Goal: Information Seeking & Learning: Find specific fact

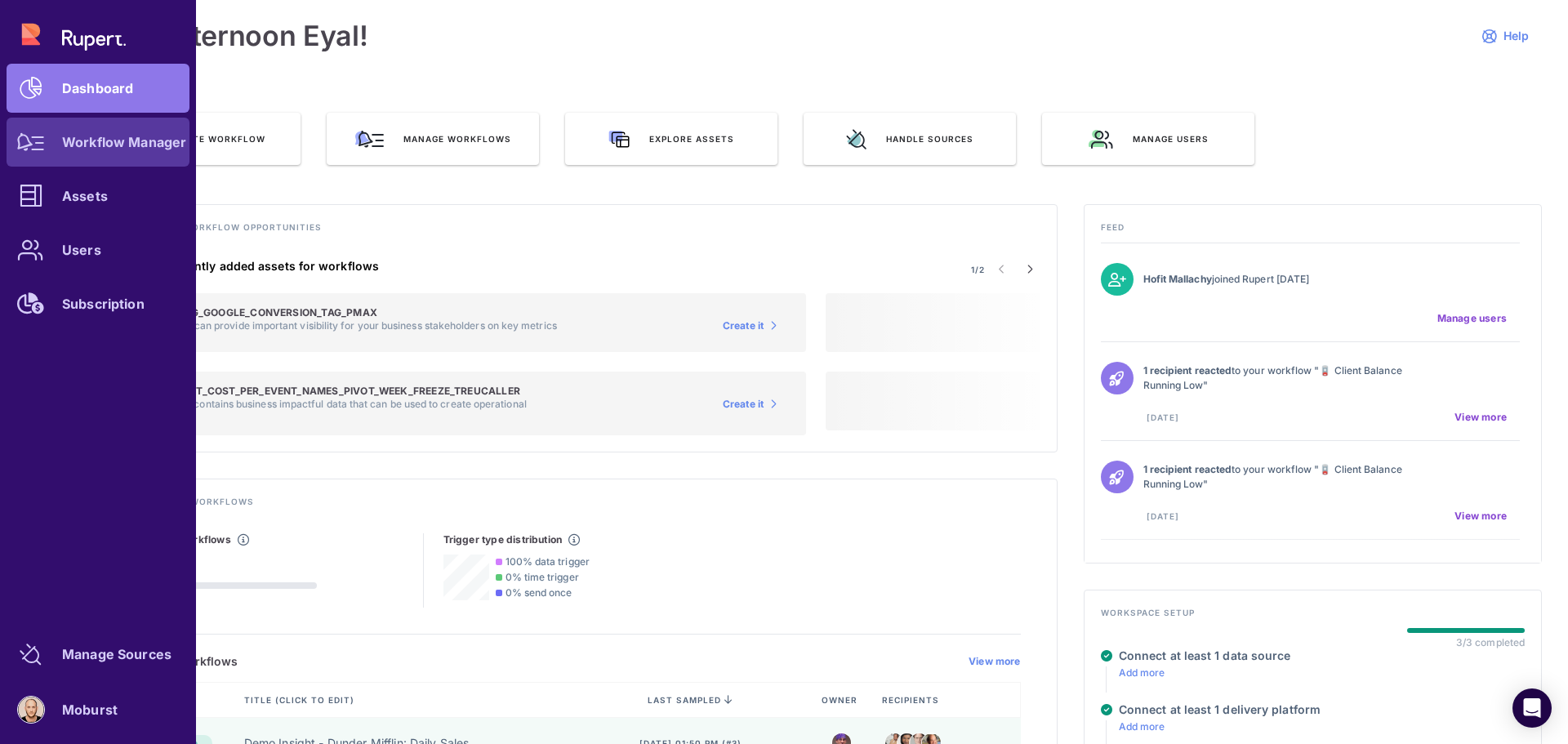
click at [95, 152] on link "Workflow Manager" at bounding box center [97, 142] width 183 height 49
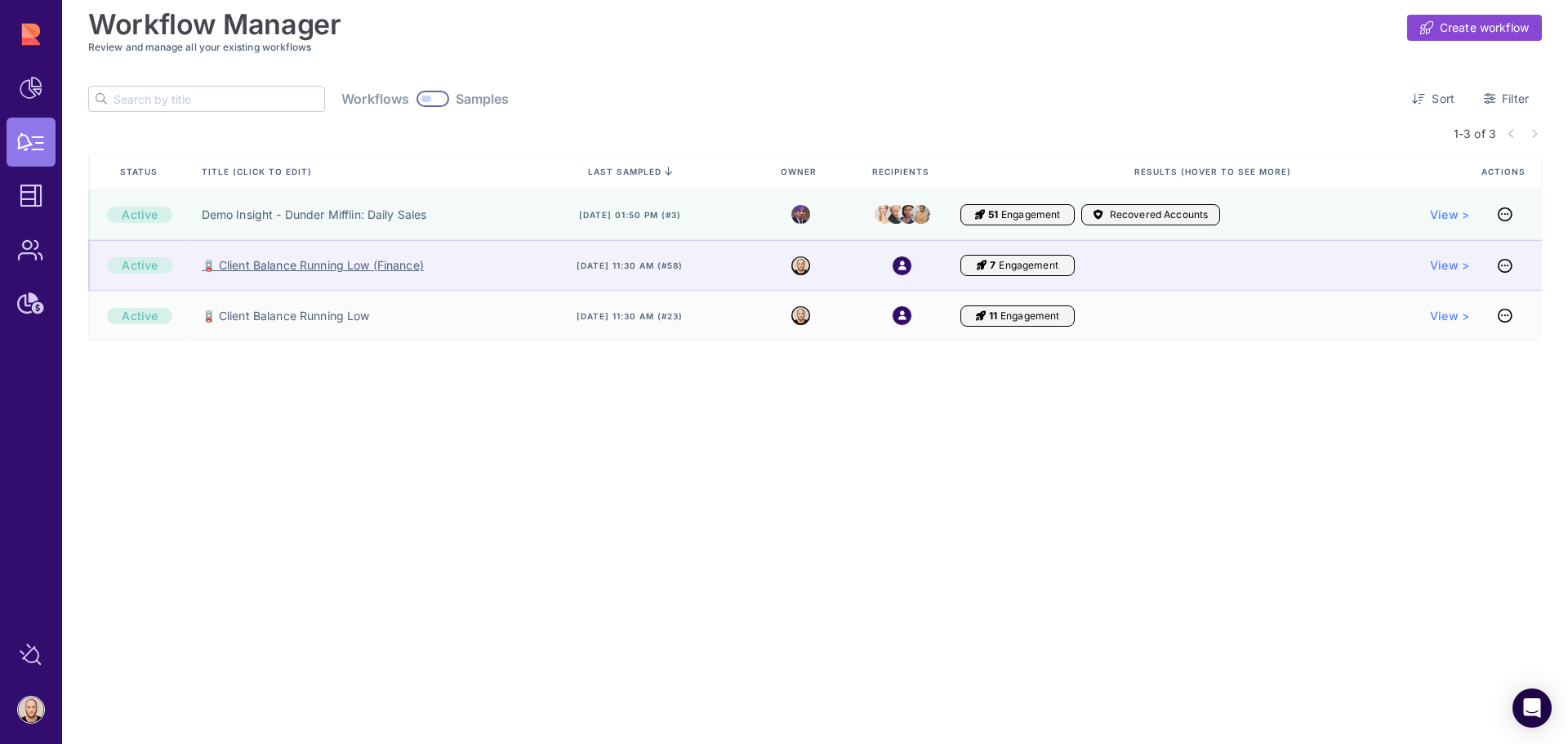
click at [339, 266] on link "🪫 Client Balance Running Low (Finance)" at bounding box center [313, 266] width 222 height 17
click at [356, 268] on link "🪫 Client Balance Running Low (Finance)" at bounding box center [313, 266] width 222 height 17
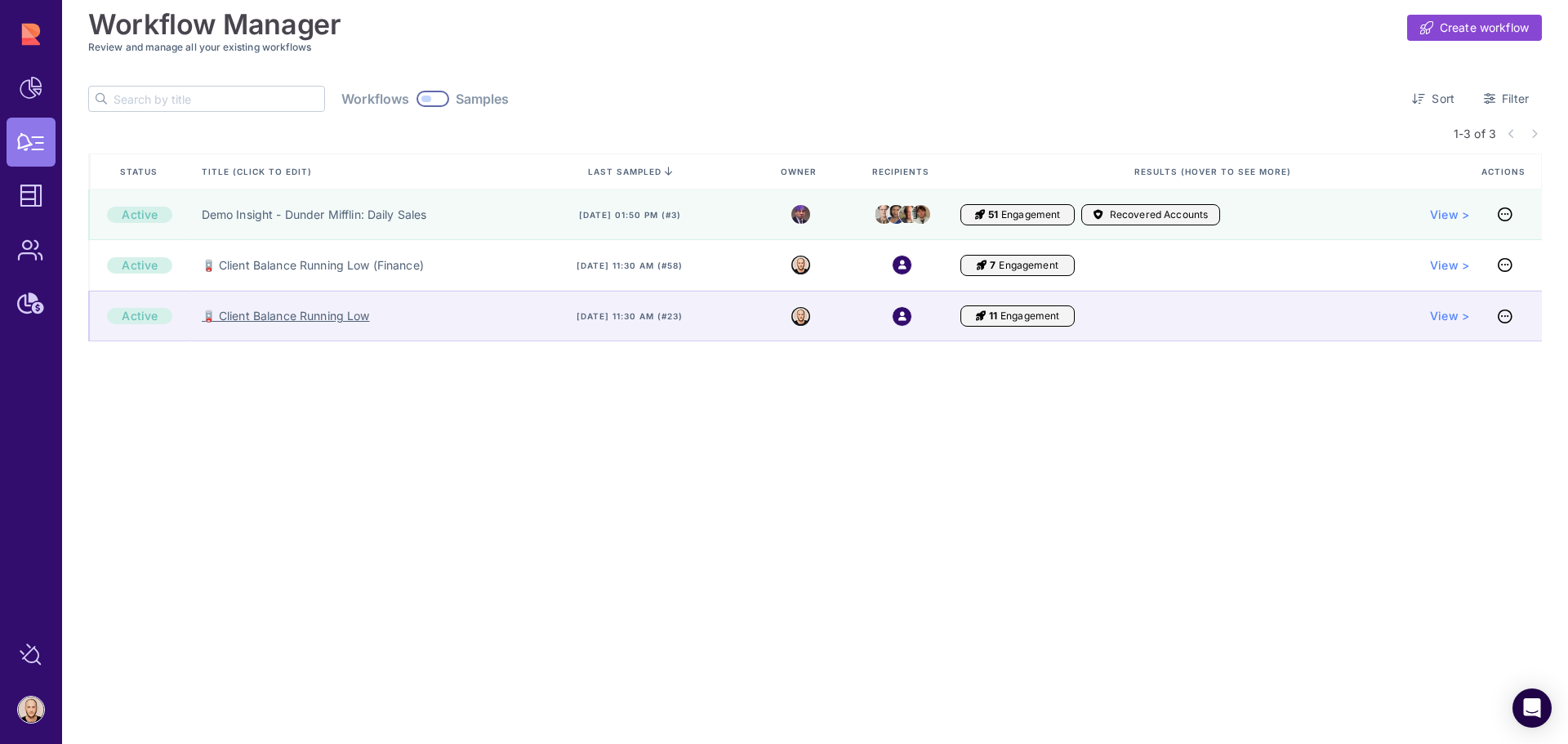
click at [346, 318] on link "🪫 Client Balance Running Low" at bounding box center [286, 315] width 168 height 17
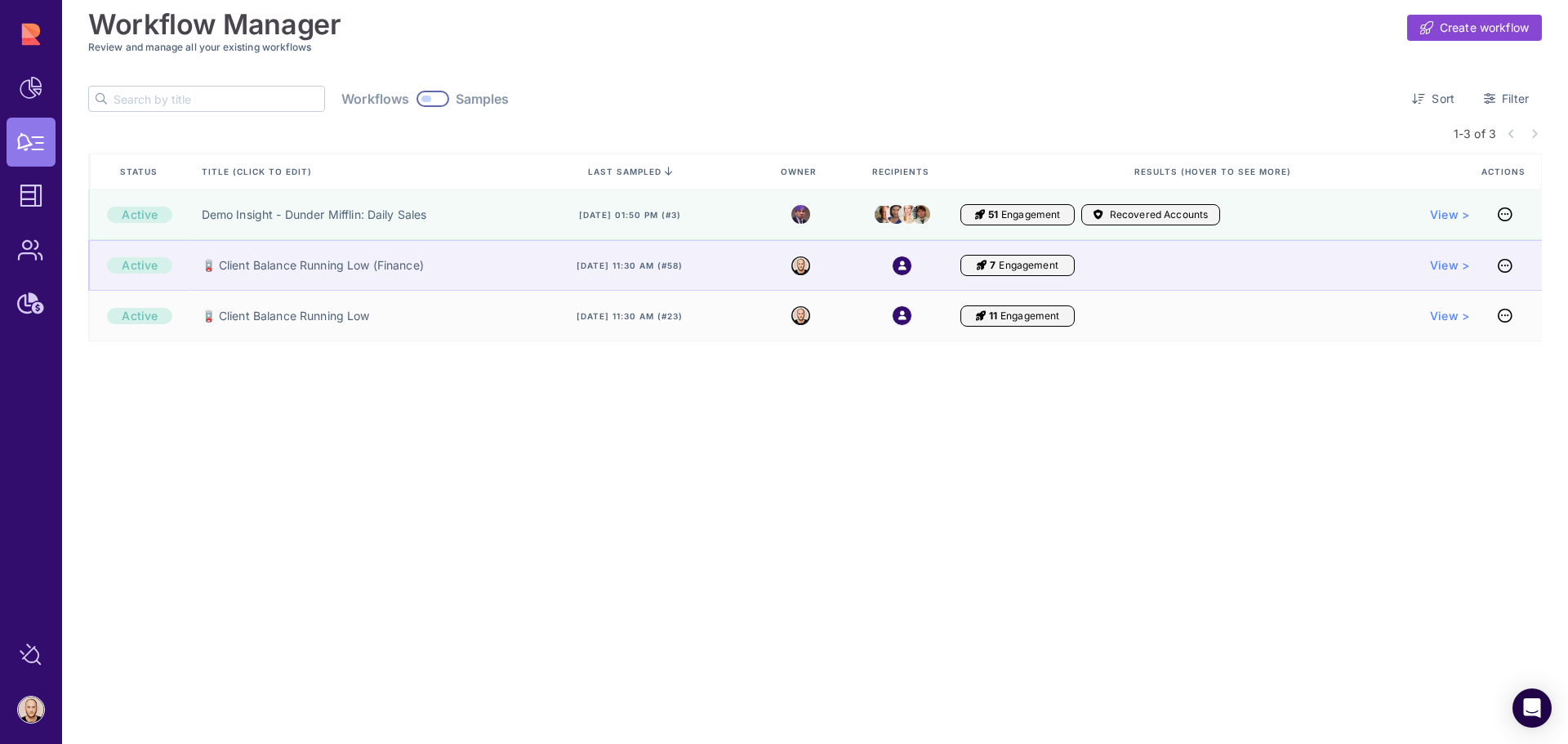
click at [307, 275] on div "🪫 Client Balance Running Low (Finance)" at bounding box center [350, 266] width 320 height 51
click at [312, 266] on link "🪫 Client Balance Running Low (Finance)" at bounding box center [313, 266] width 222 height 17
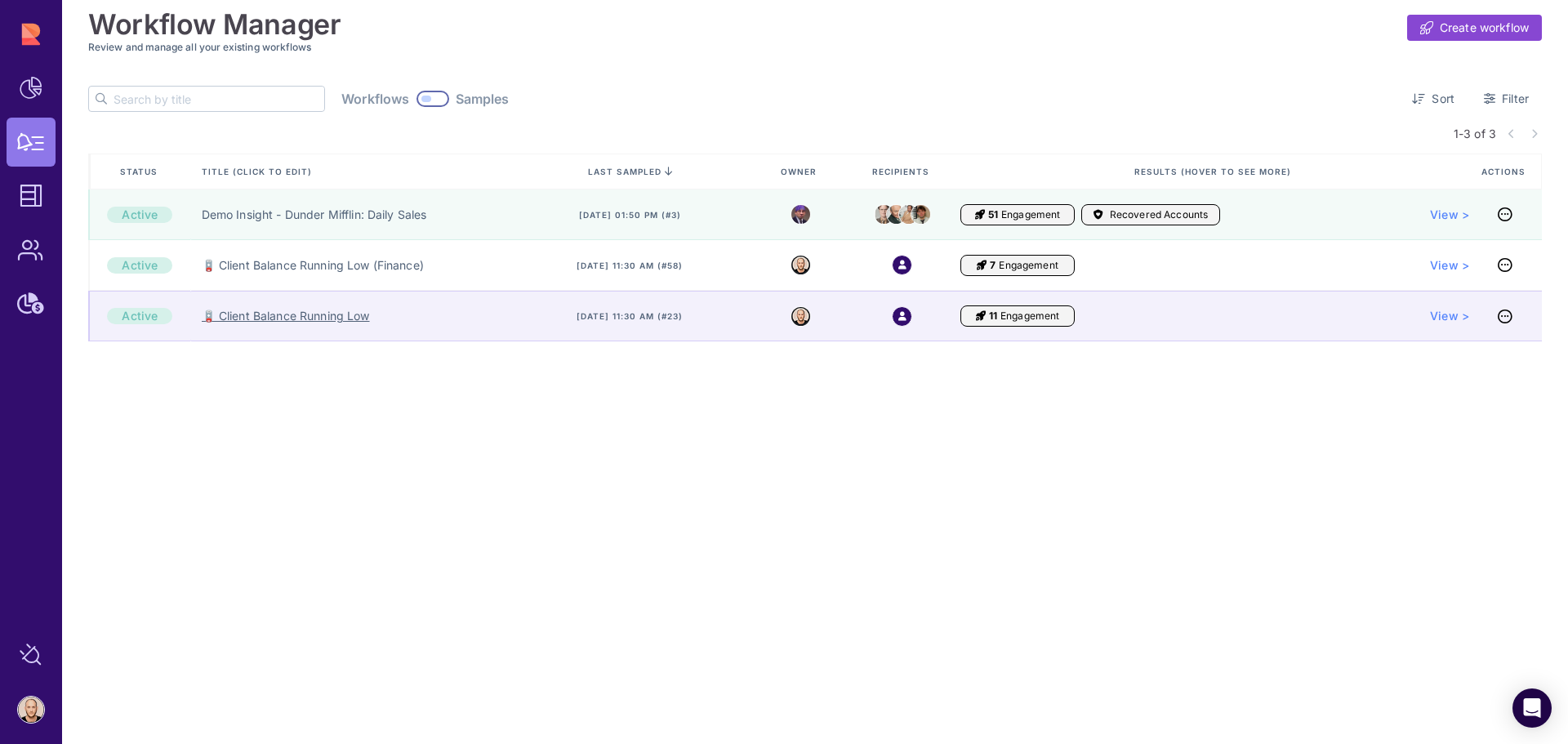
click at [335, 317] on link "🪫 Client Balance Running Low" at bounding box center [286, 315] width 168 height 17
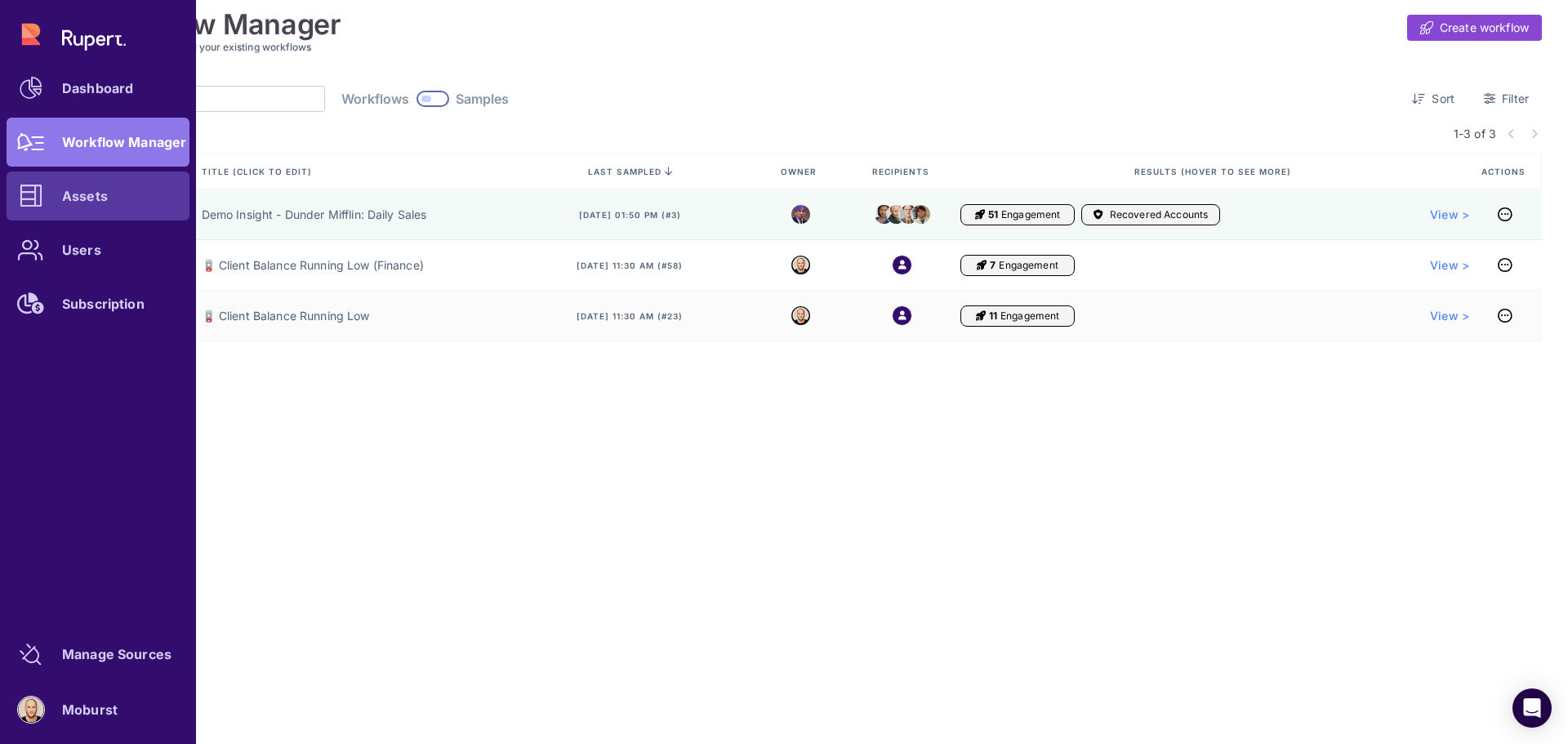
click at [114, 195] on link "Assets" at bounding box center [97, 196] width 183 height 49
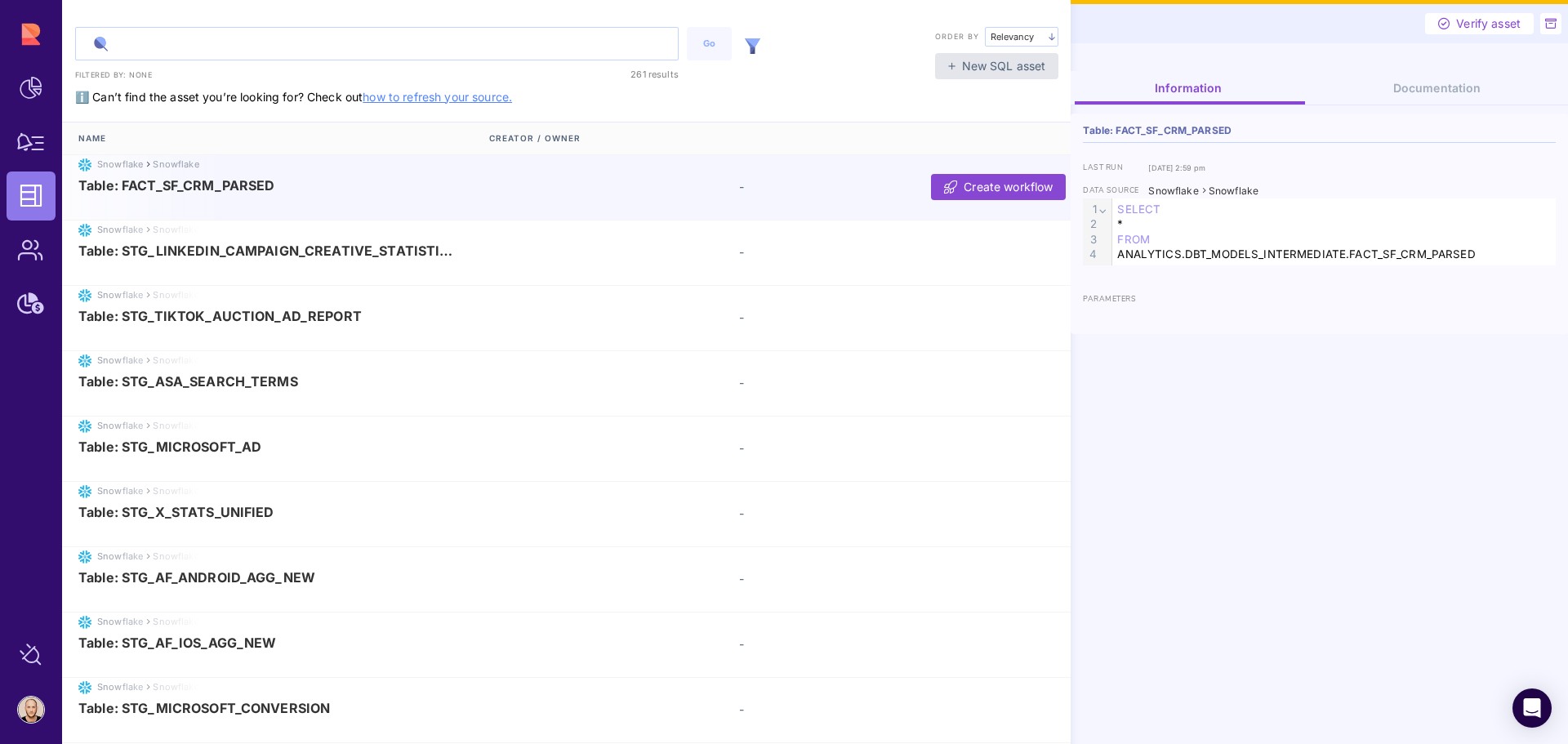
click at [199, 40] on input "text" at bounding box center [377, 44] width 602 height 32
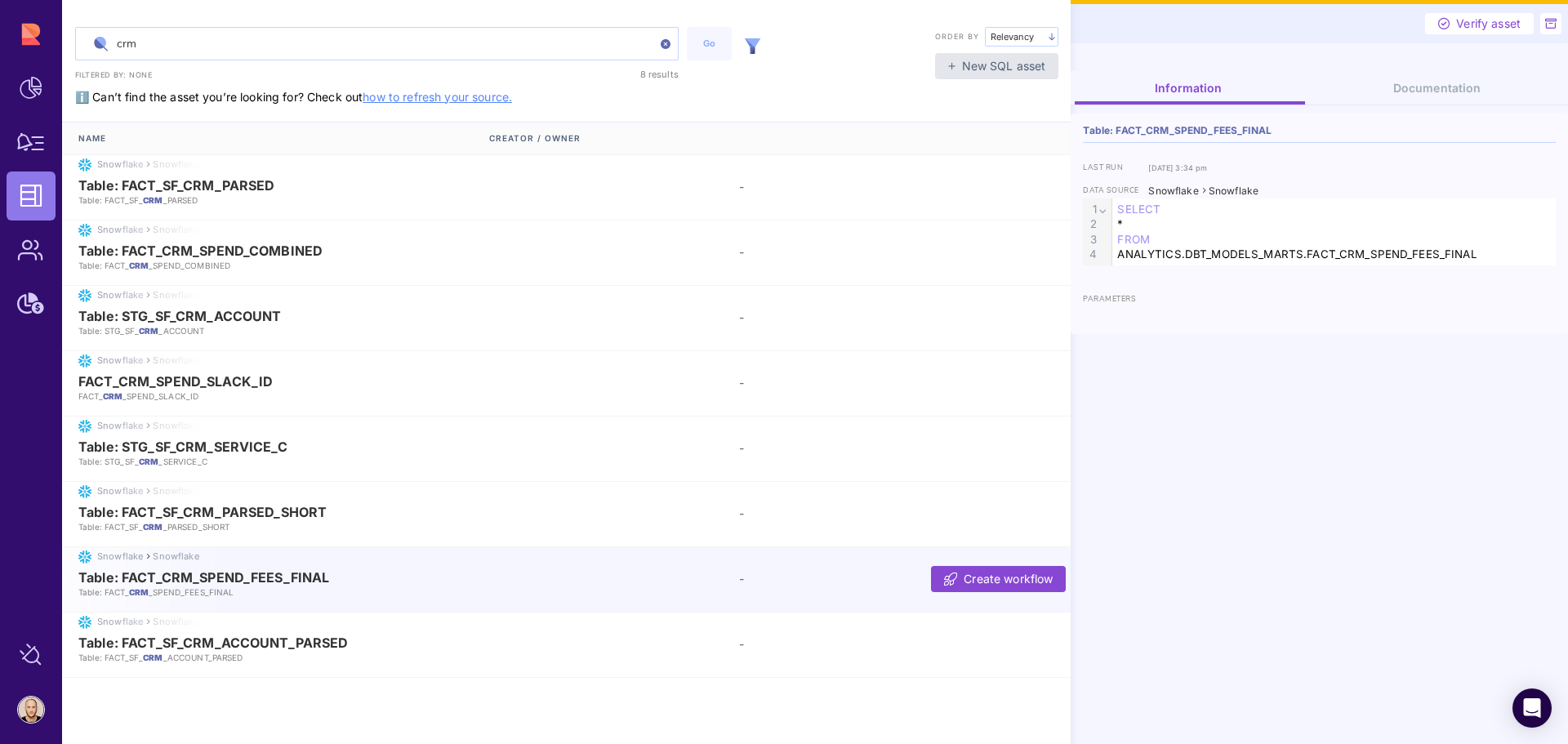
type input "crm"
click at [290, 580] on span "Table: FACT_CRM_SPEND_FEES_FINAL" at bounding box center [203, 577] width 251 height 15
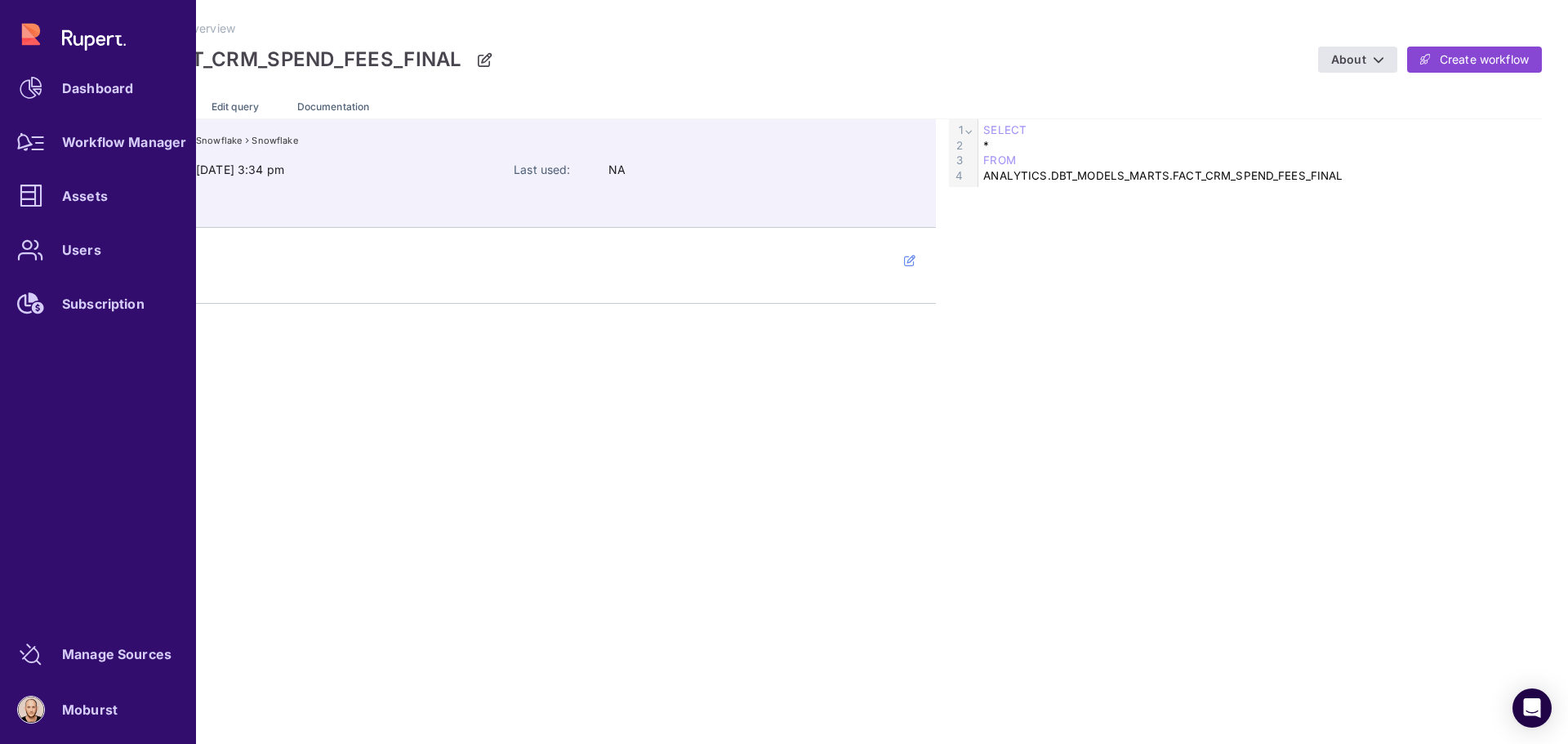
click at [101, 186] on link "Assets" at bounding box center [97, 196] width 183 height 49
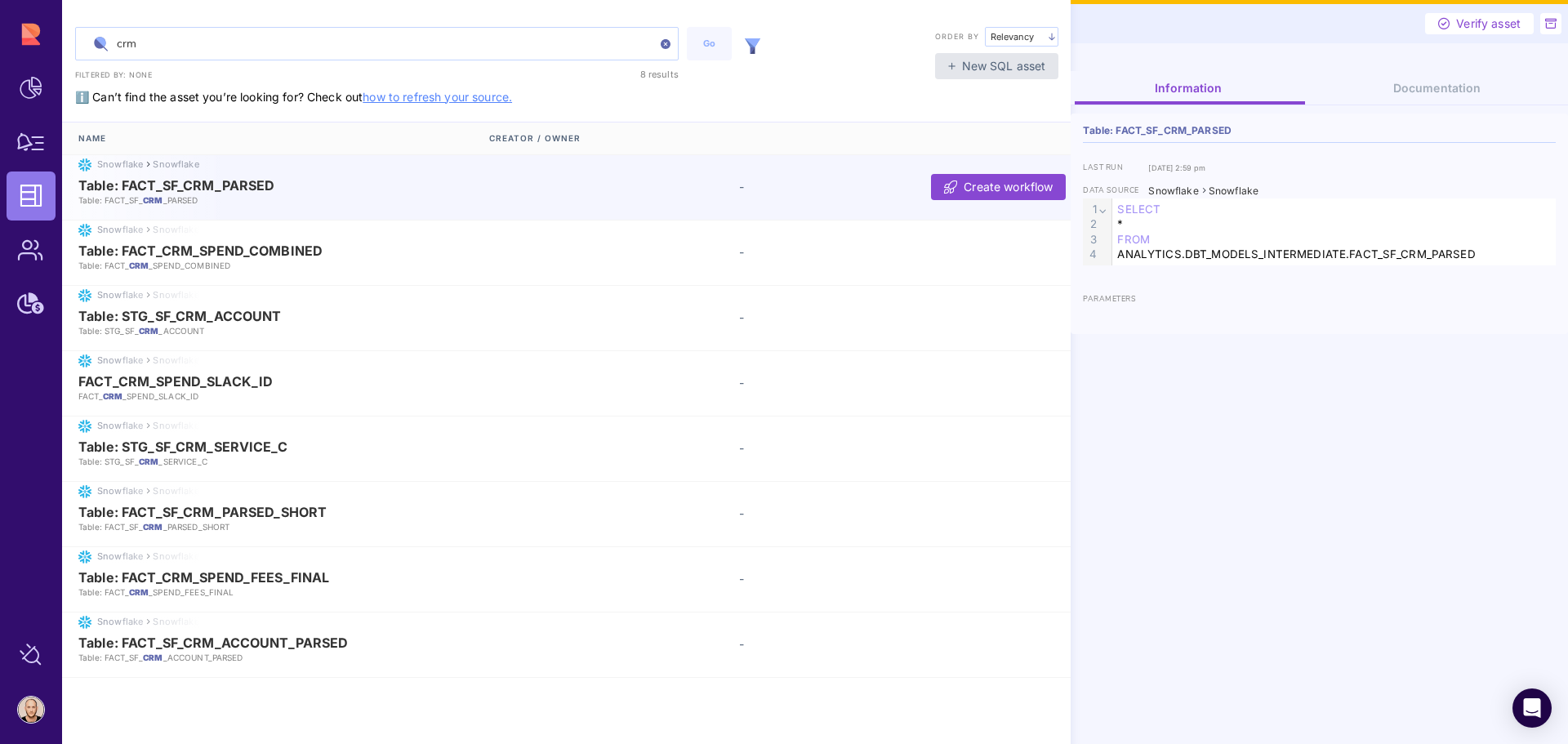
click at [750, 42] on img at bounding box center [752, 46] width 16 height 16
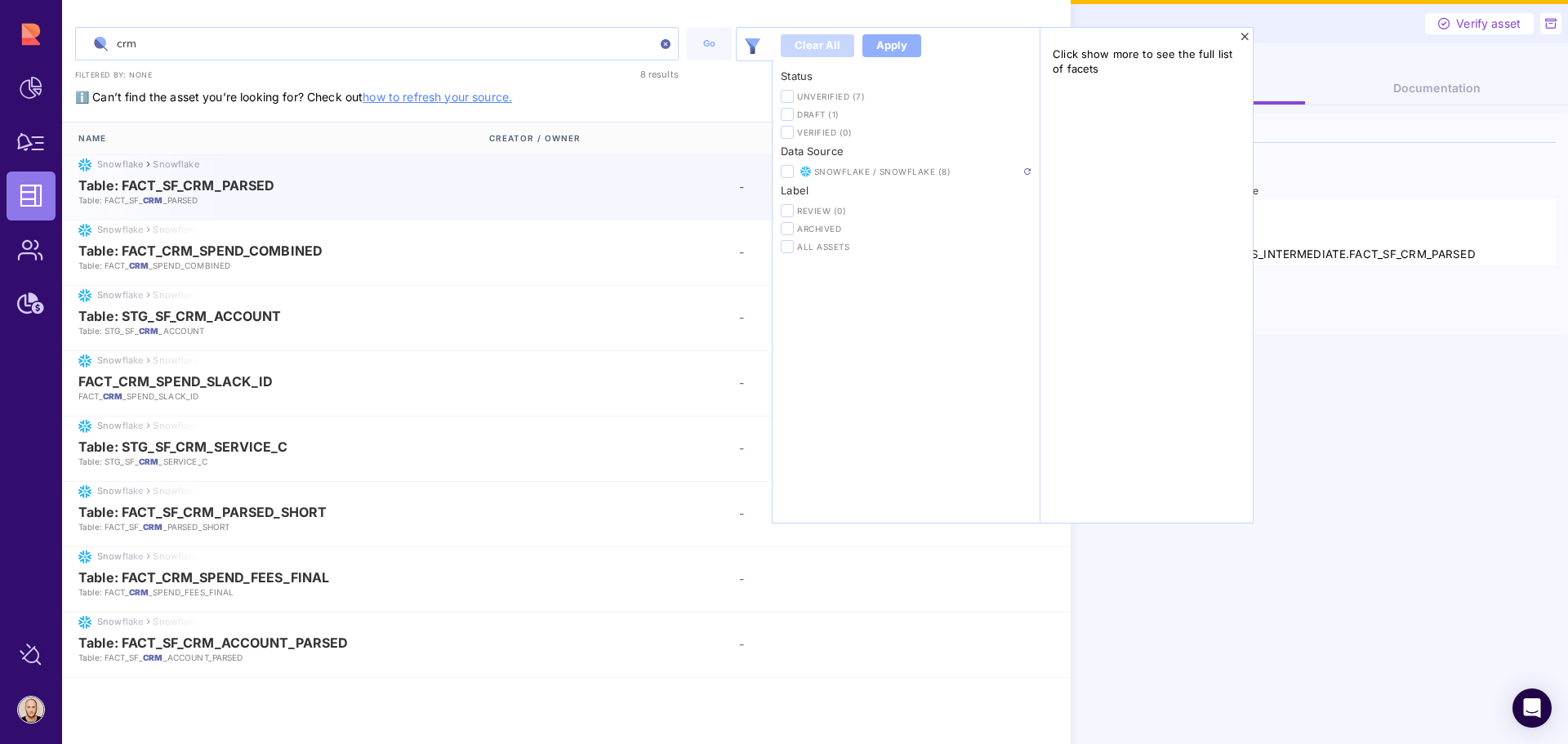
click at [883, 175] on span "Snowflake / Snowflake (8)" at bounding box center [918, 171] width 209 height 11
click at [1029, 169] on img at bounding box center [1027, 171] width 6 height 6
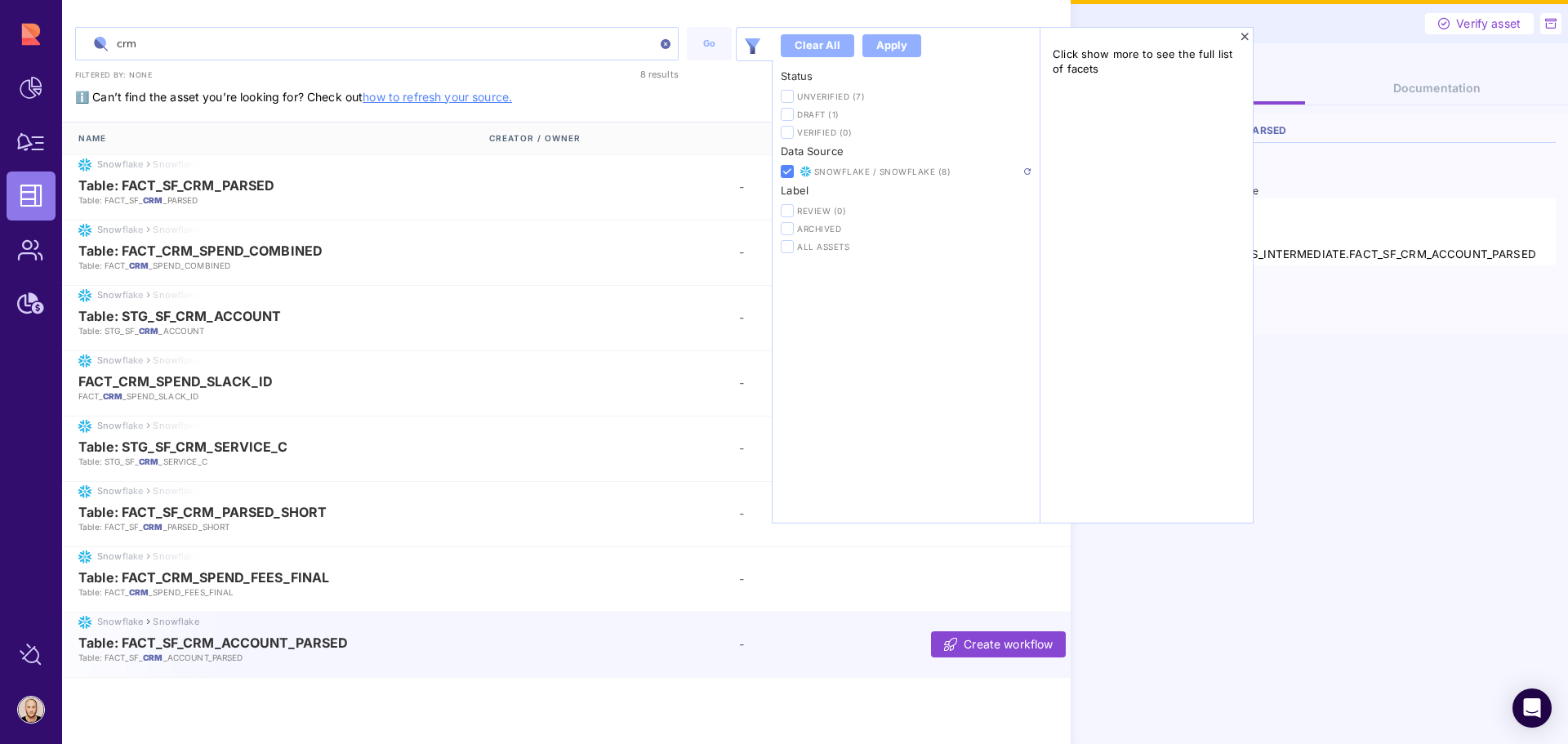
click at [1362, 628] on div "Information Documentation Table: FACT_SF_CRM_ACCOUNT_PARSED last run Jul 17, 20…" at bounding box center [1319, 407] width 498 height 673
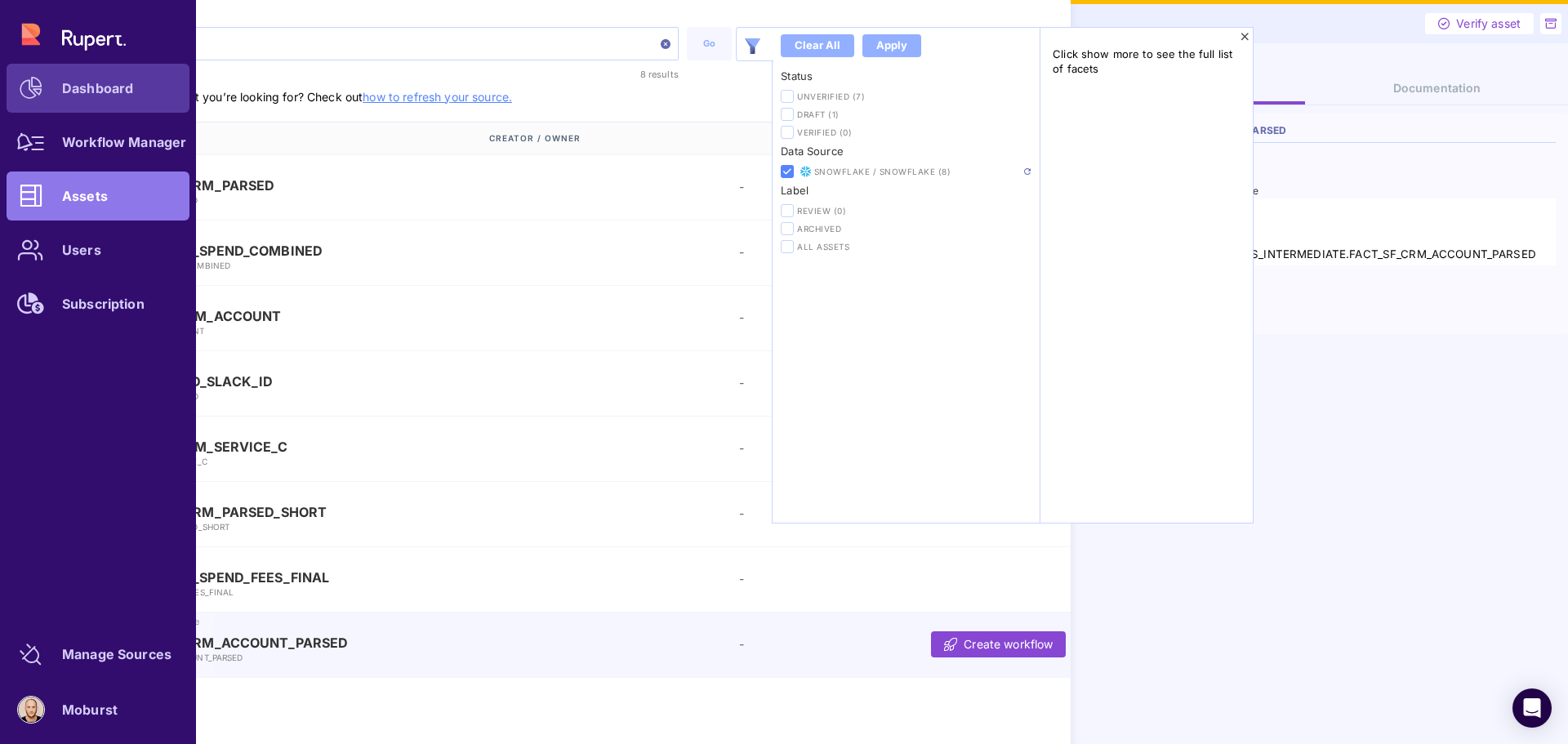
click at [94, 89] on div "Dashboard" at bounding box center [97, 88] width 71 height 10
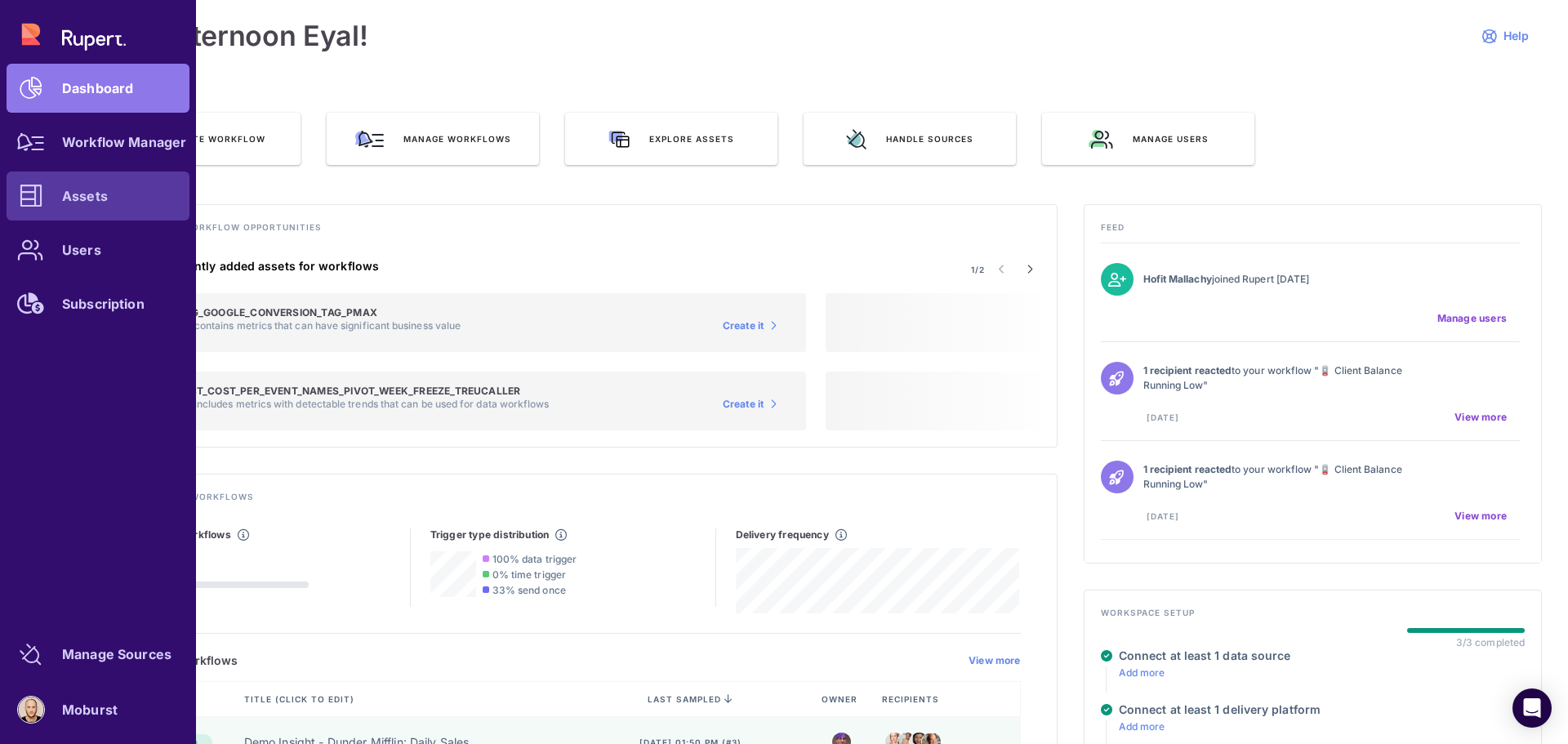
click at [104, 191] on div "Assets" at bounding box center [85, 195] width 46 height 10
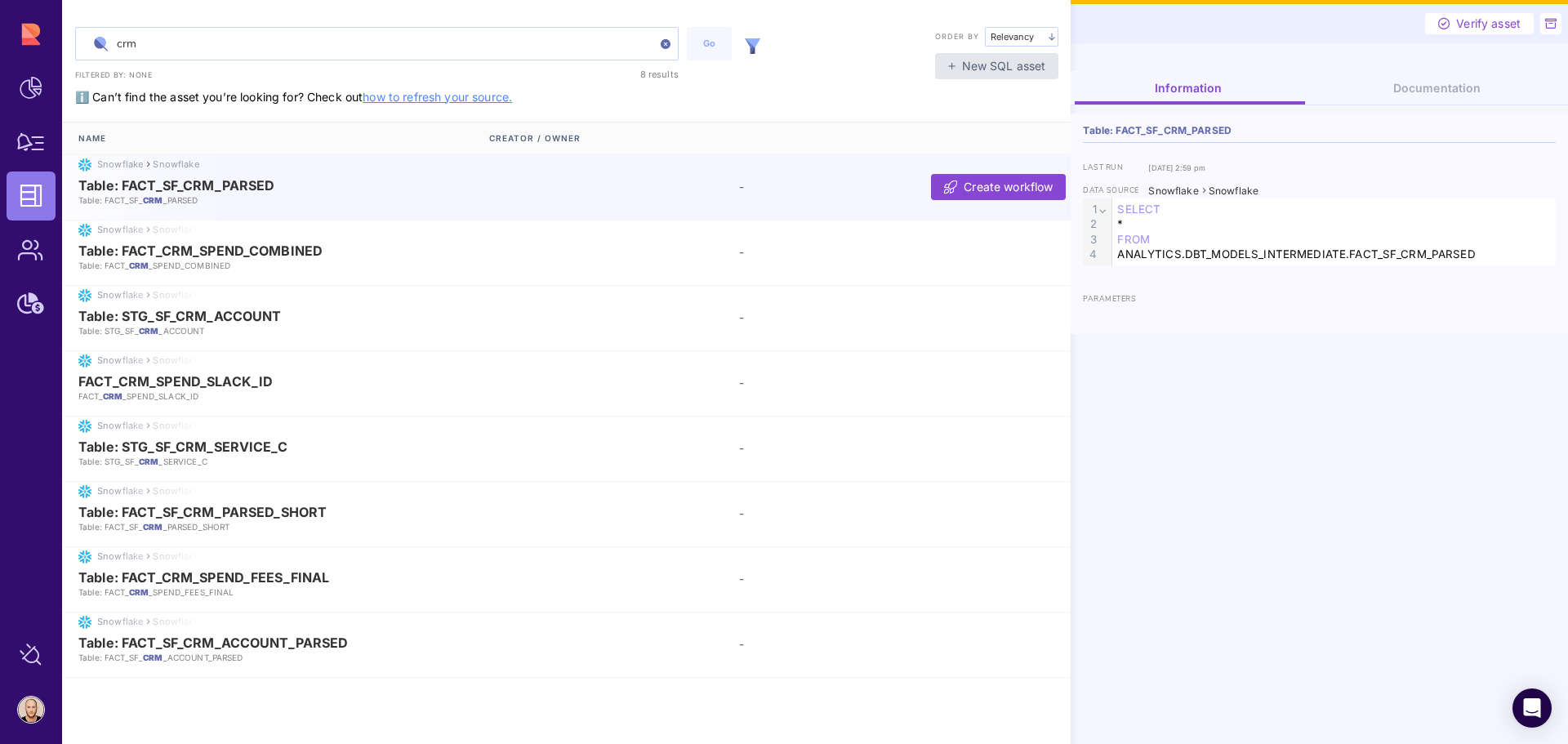
click at [754, 42] on img at bounding box center [752, 46] width 16 height 16
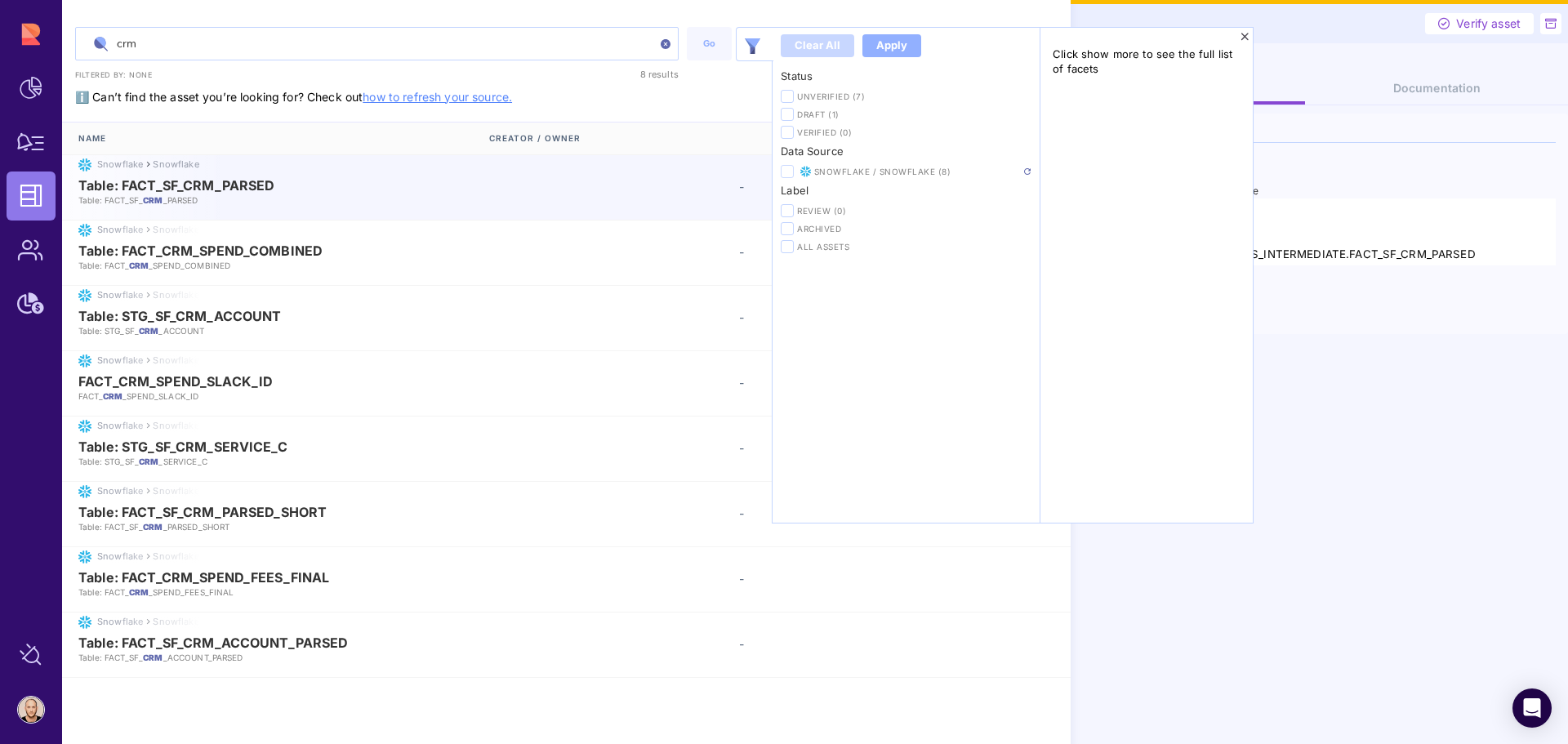
click at [789, 173] on icon at bounding box center [787, 172] width 8 height 9
click at [0, 0] on input "checkbox" at bounding box center [0, 0] width 0 height 0
click at [1024, 169] on img at bounding box center [1027, 171] width 6 height 6
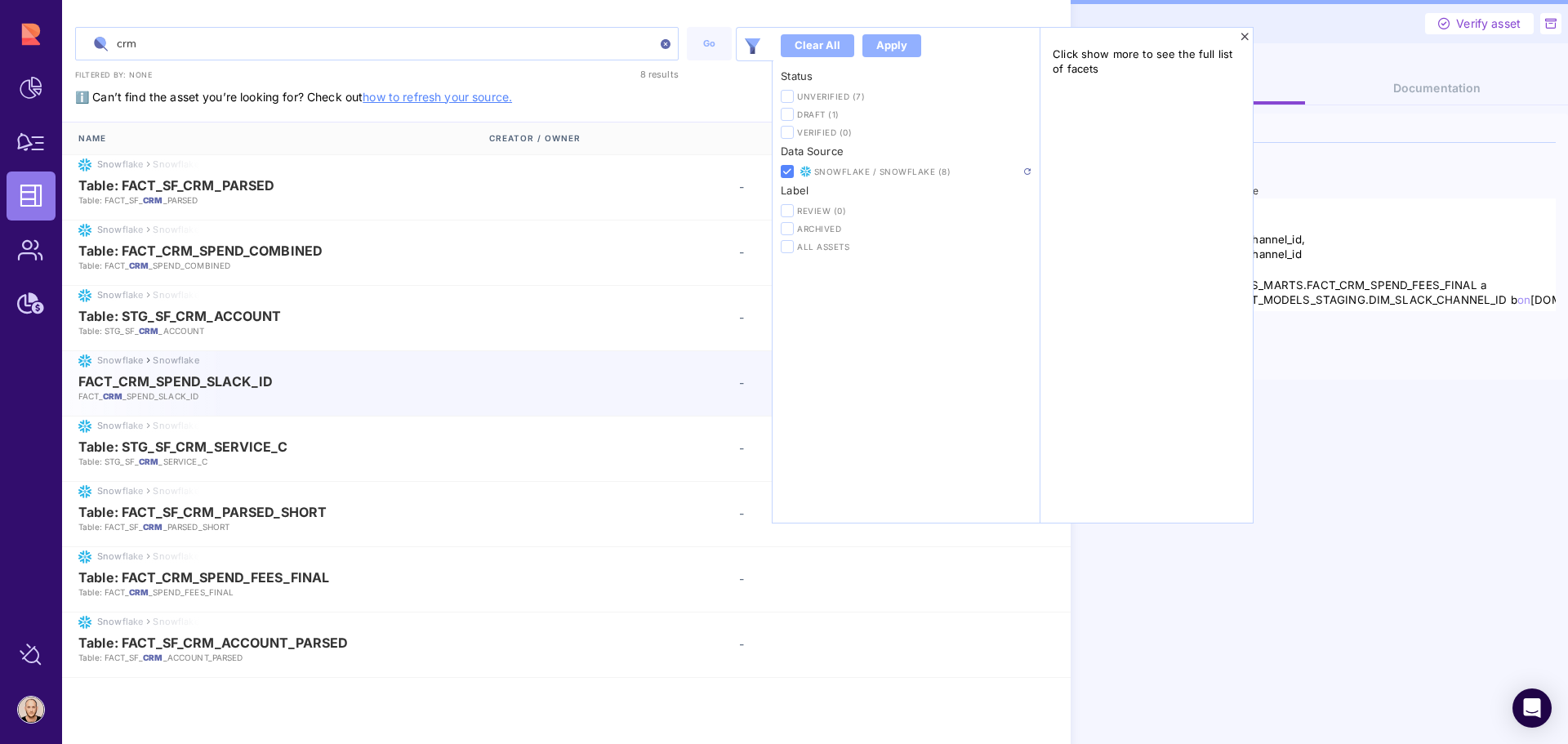
click at [500, 81] on span "ℹ️ Can’t find the asset you’re looking for? Check out how to refresh your sourc…" at bounding box center [293, 85] width 437 height 39
click at [1244, 39] on icon at bounding box center [1245, 36] width 9 height 11
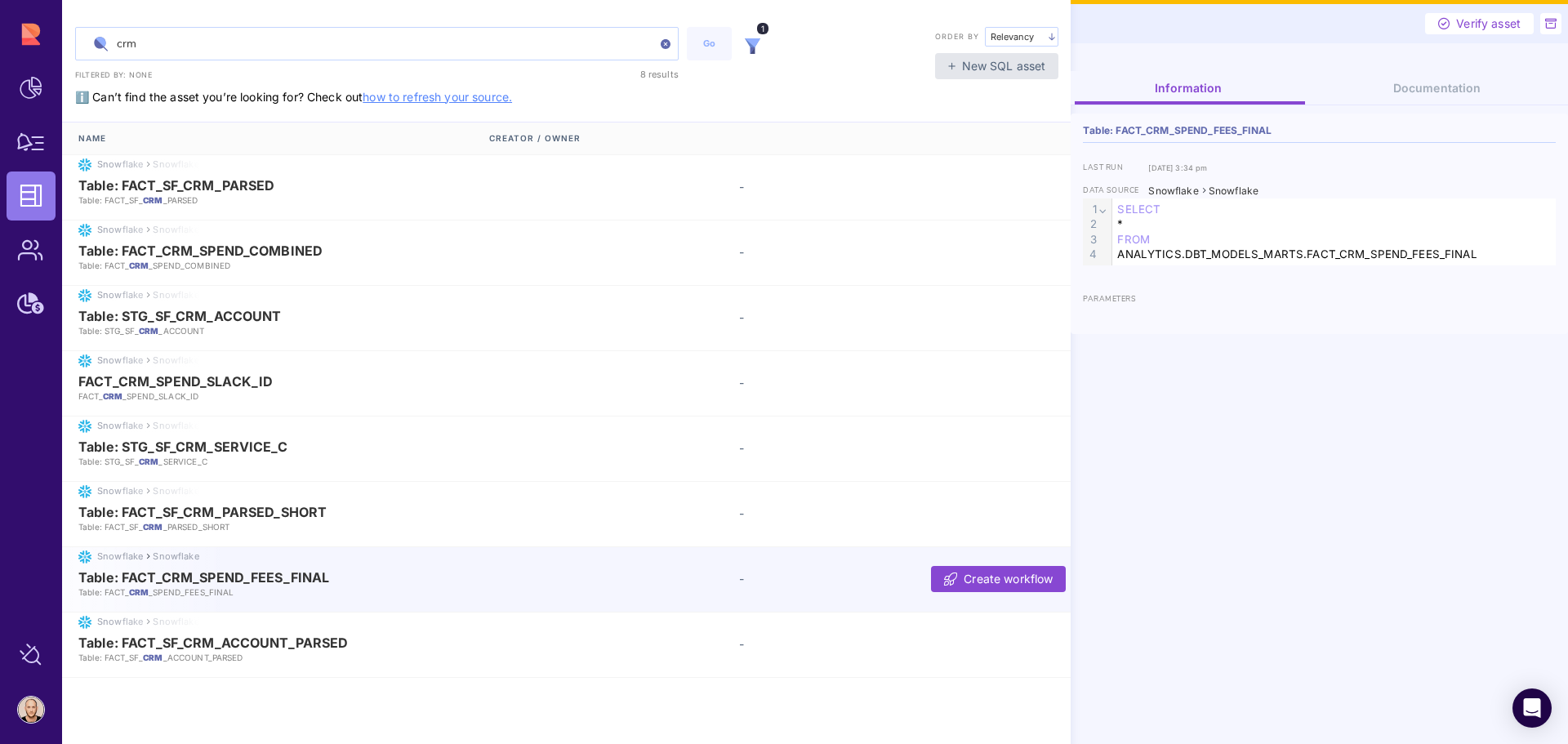
click at [313, 579] on span "Table: FACT_CRM_SPEND_FEES_FINAL" at bounding box center [203, 577] width 251 height 15
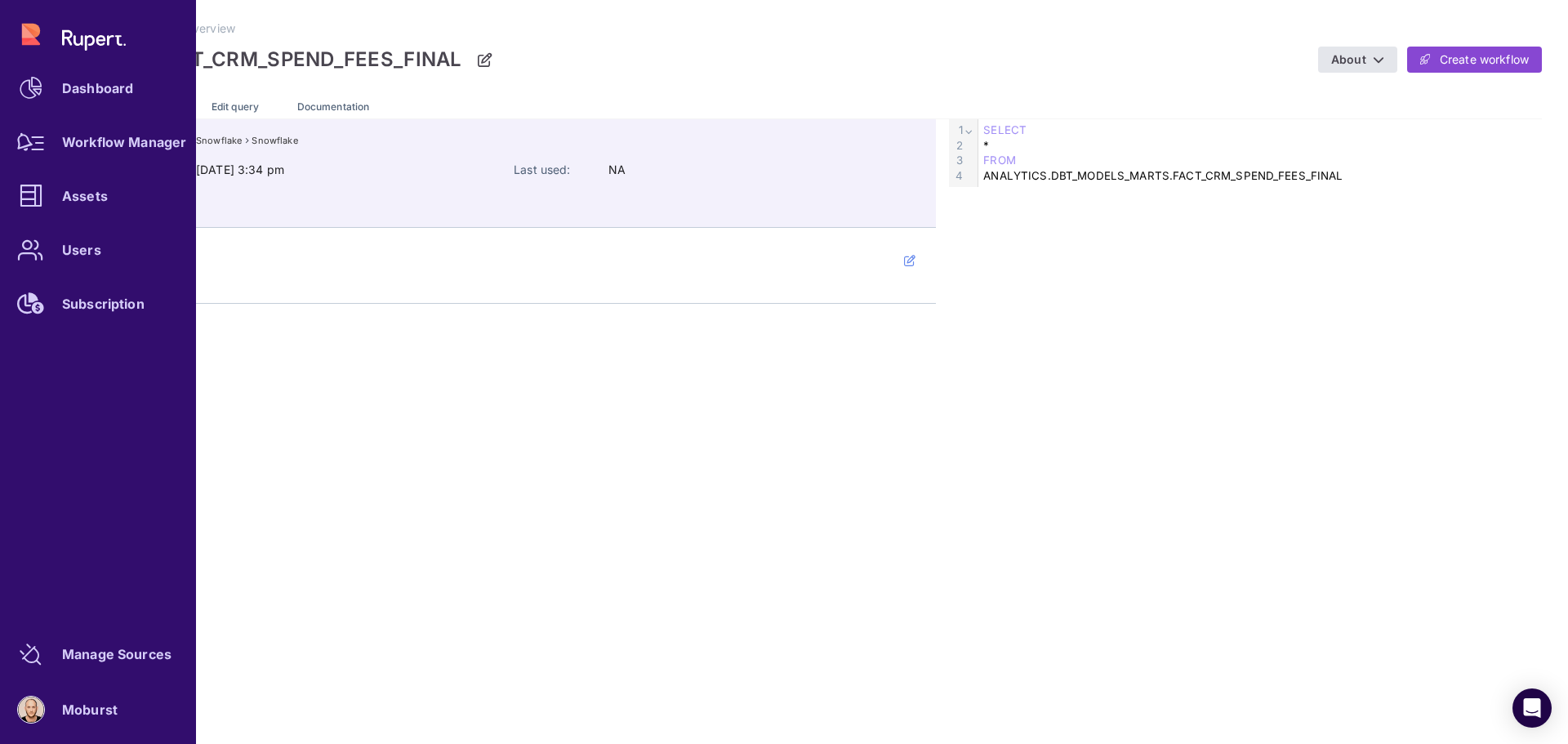
click at [84, 198] on div "Assets" at bounding box center [85, 195] width 46 height 10
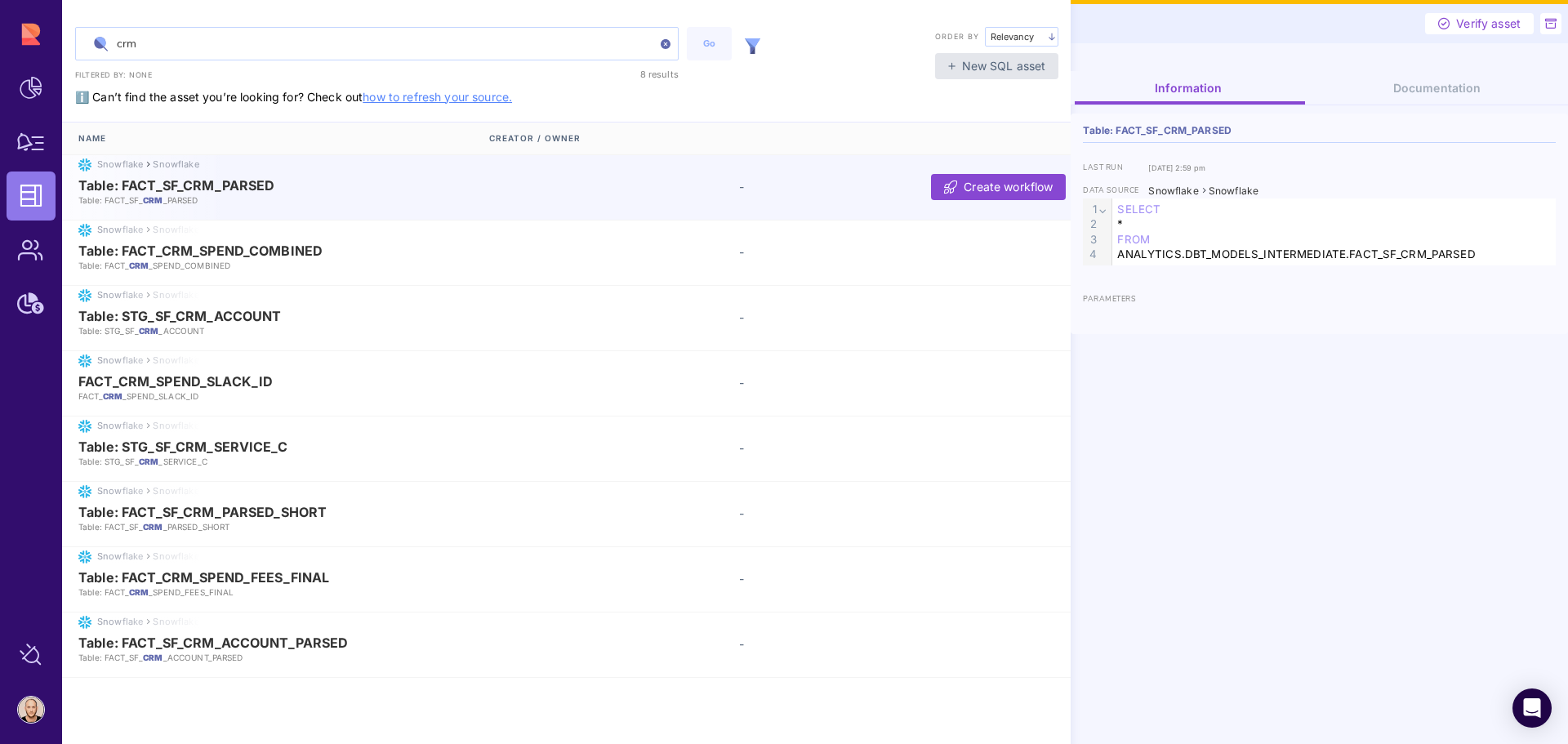
click at [336, 50] on input "crm" at bounding box center [377, 44] width 602 height 32
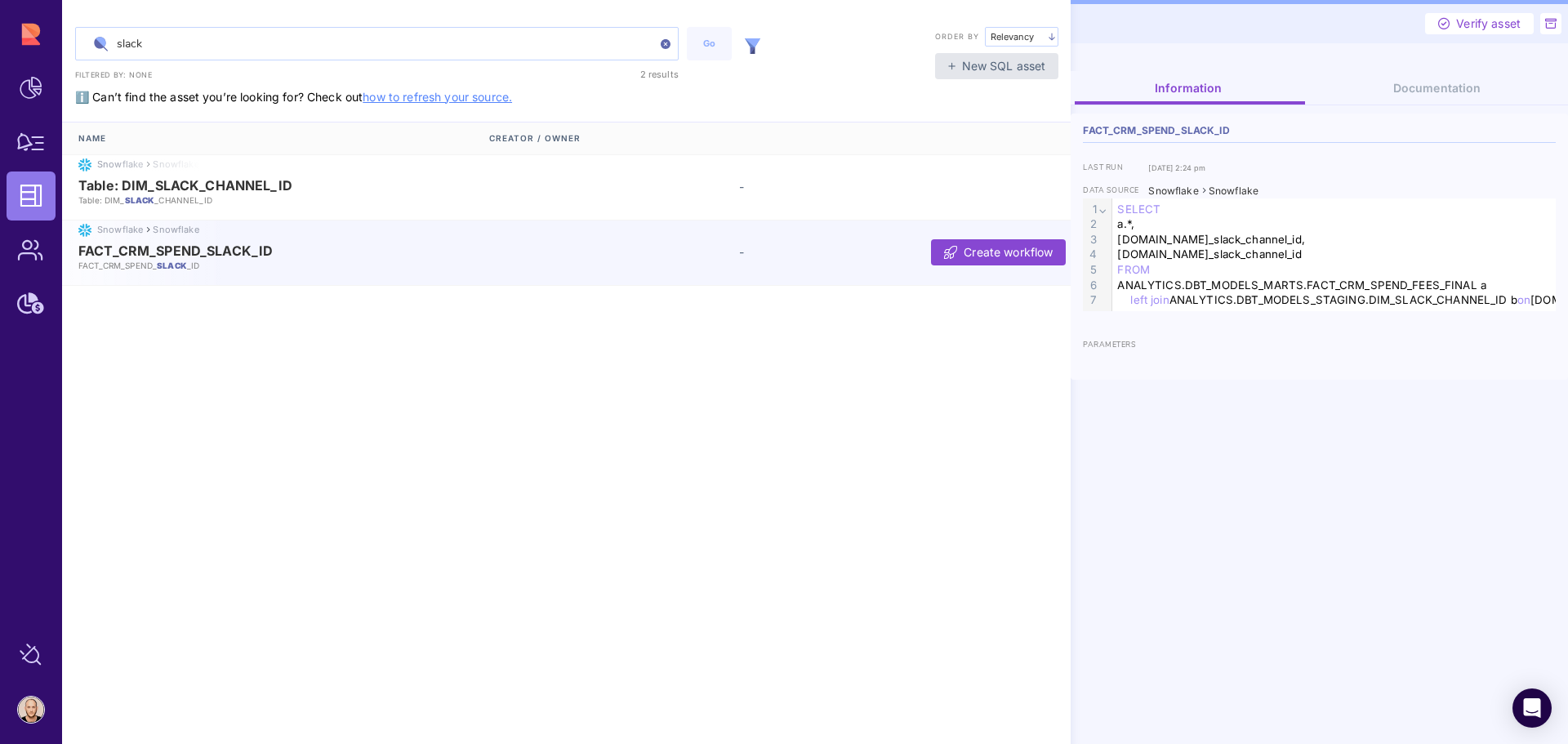
type input "slack"
click at [334, 244] on span "FACT_CRM_SPEND_SLACK_ID" at bounding box center [276, 251] width 396 height 15
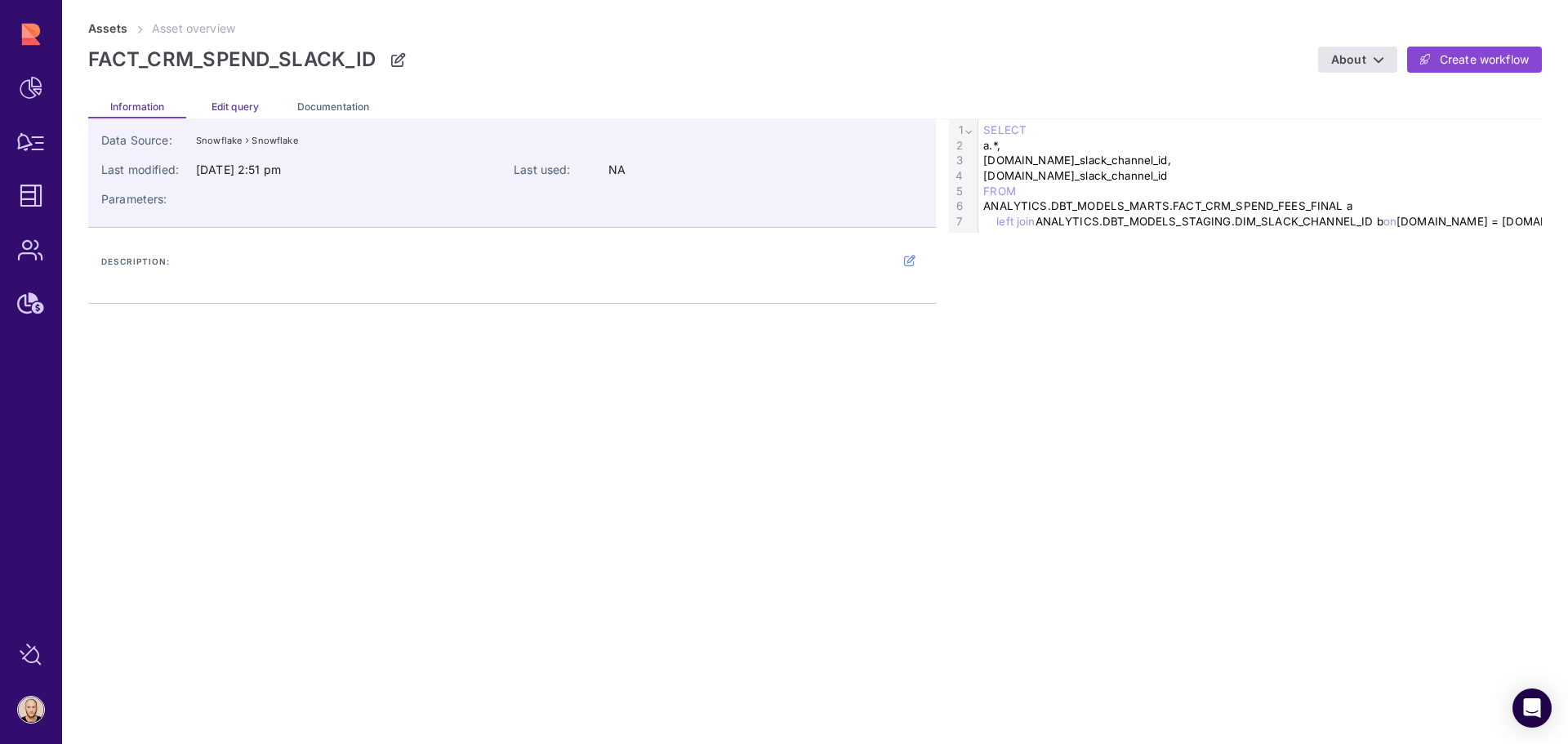
click at [241, 103] on span "Edit query" at bounding box center [235, 107] width 47 height 12
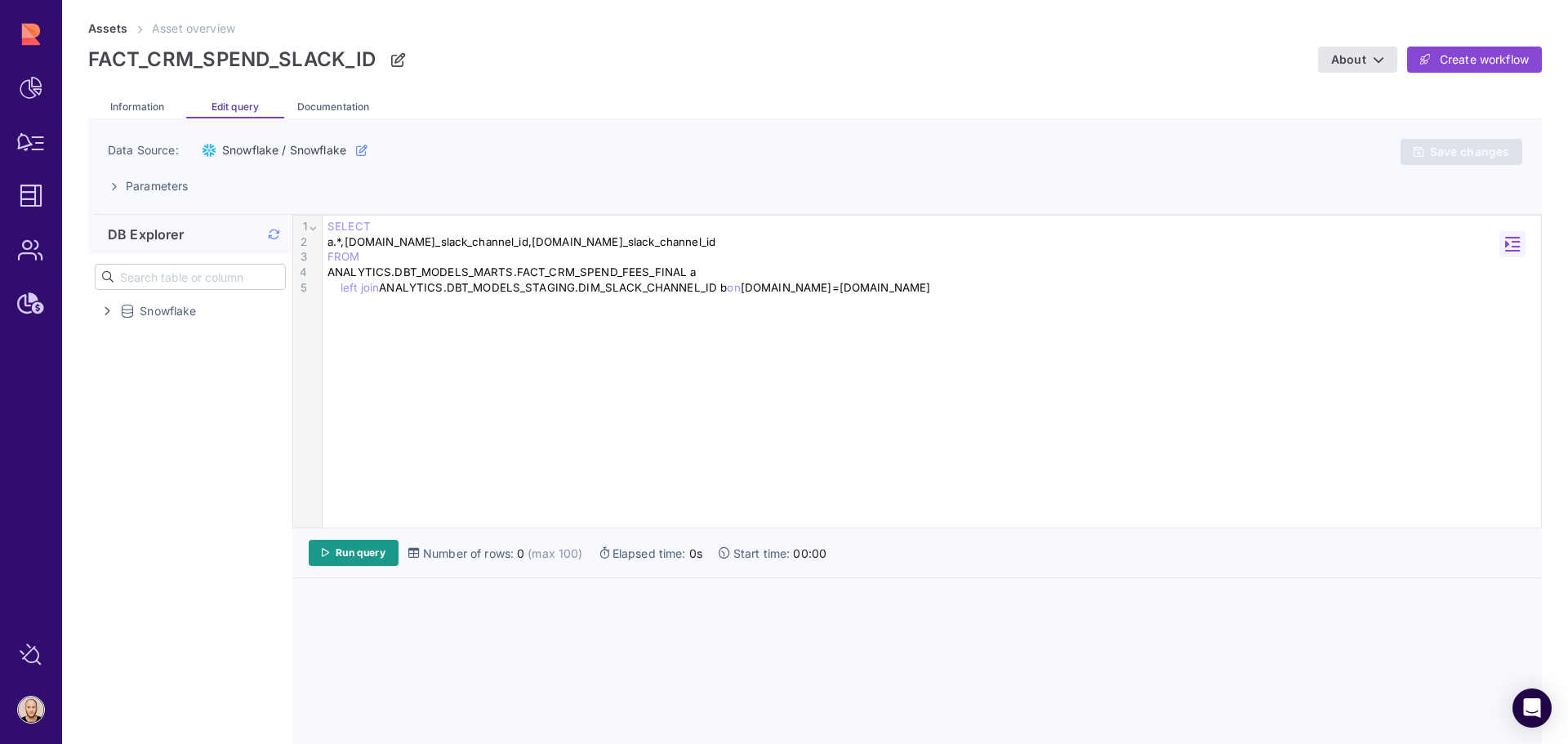
click at [818, 283] on div "left join ANALYTICS.DBT_MODELS_STAGING.DIM_SLACK_CHANNEL_ID b on a.app=b.app" at bounding box center [931, 288] width 1218 height 16
click at [353, 546] on link "Run query" at bounding box center [353, 553] width 90 height 26
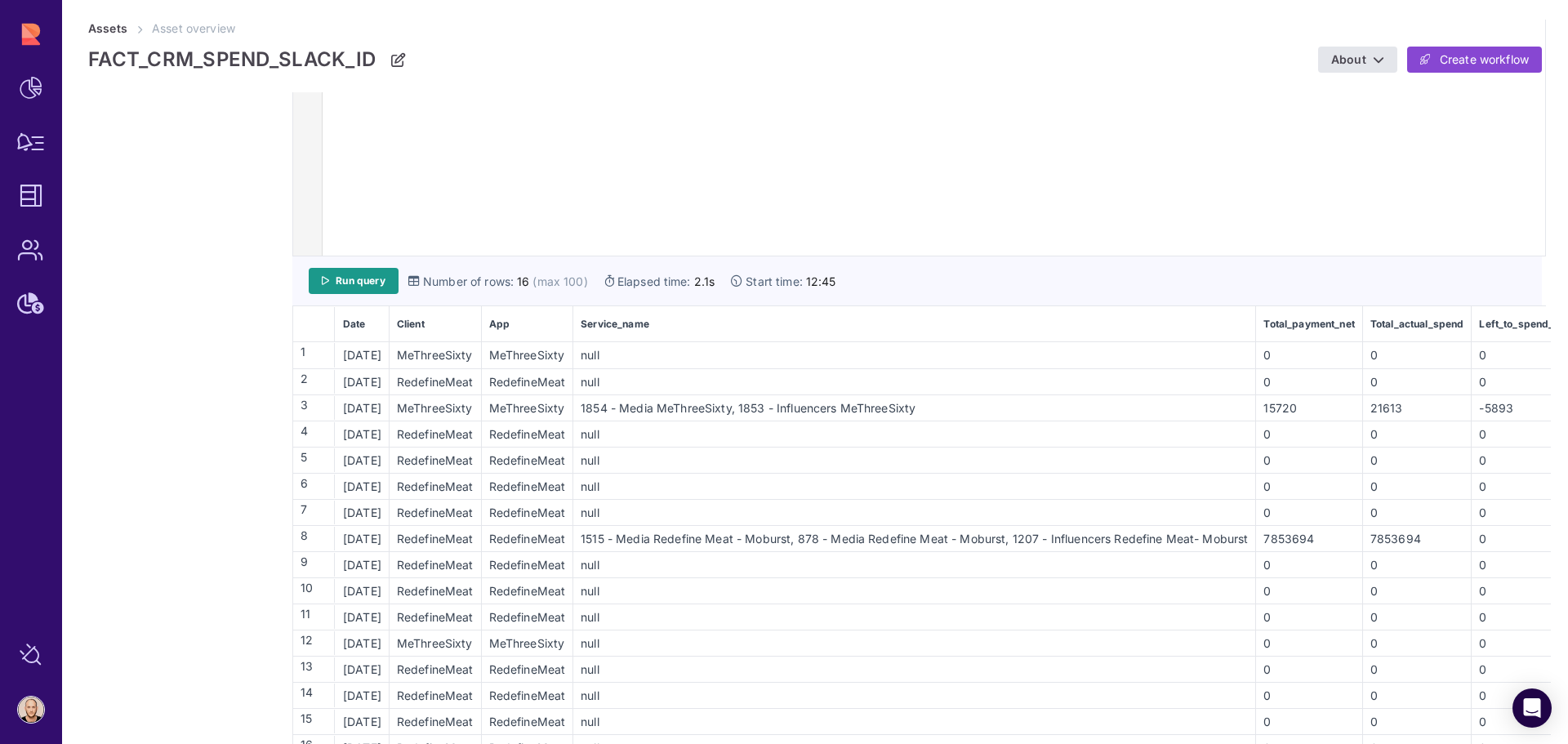
scroll to position [286, 0]
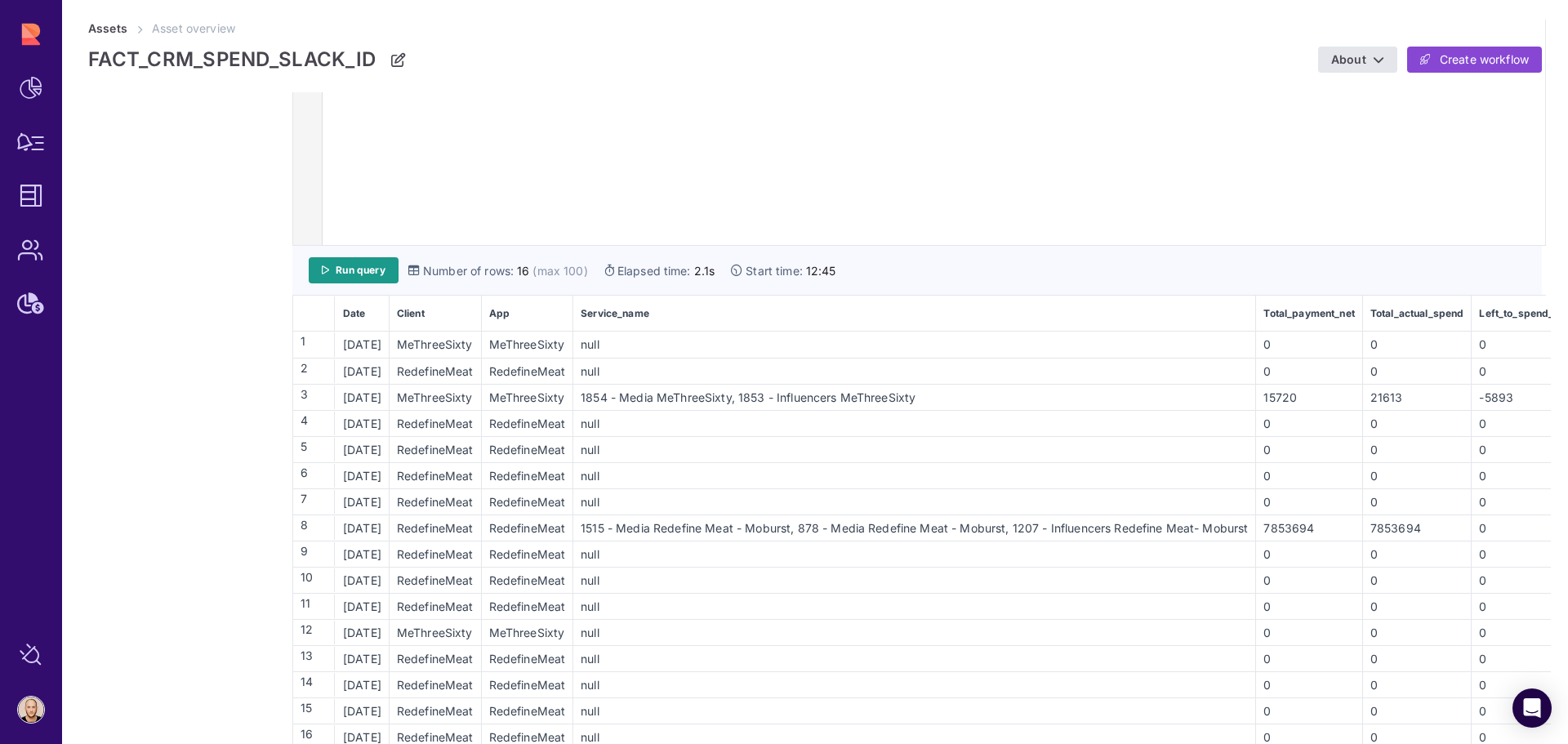
click at [807, 533] on div "1515 - Media Redefine Meat - Moburst, 878 - Media Redefine Meat - Moburst, 1207…" at bounding box center [914, 528] width 680 height 18
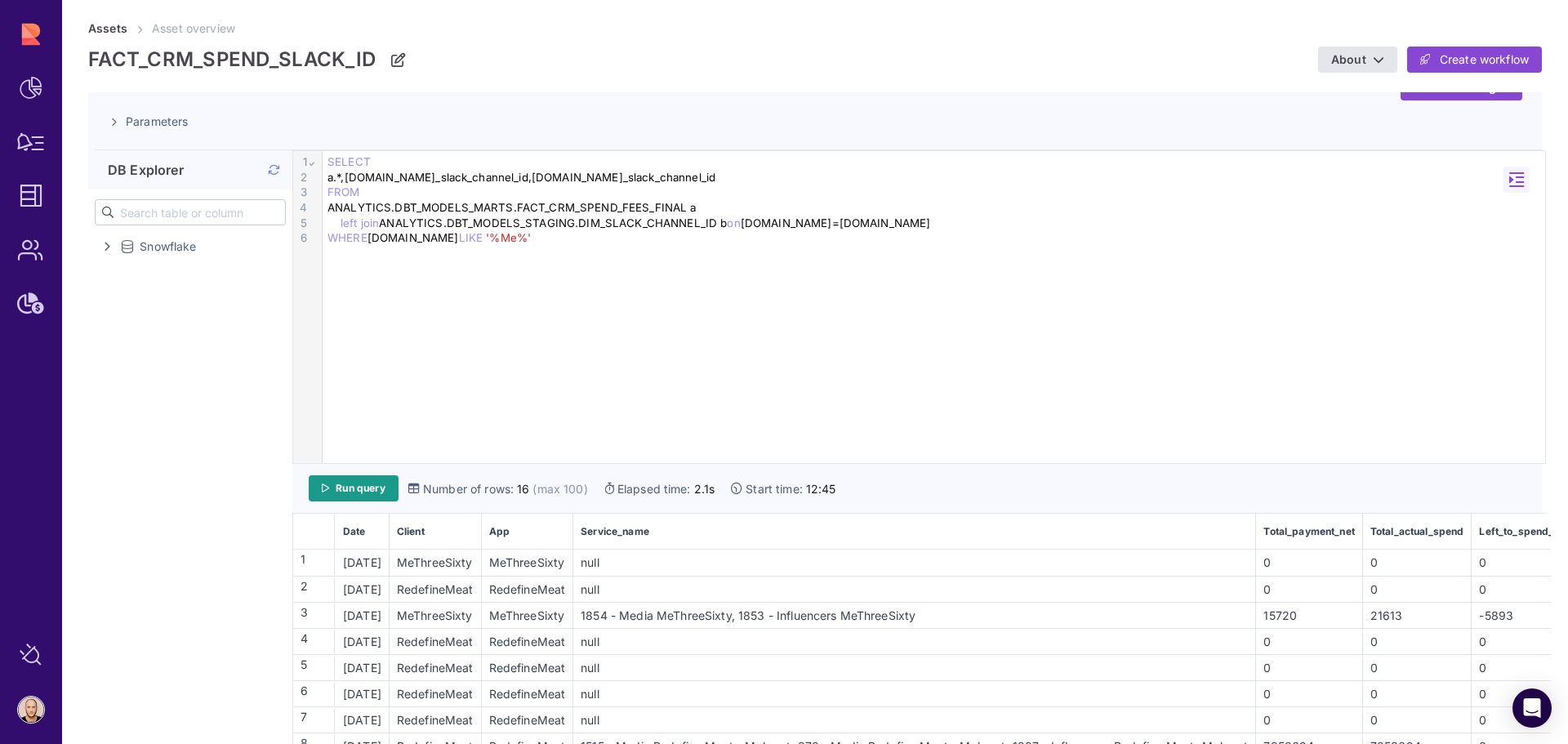
scroll to position [14, 0]
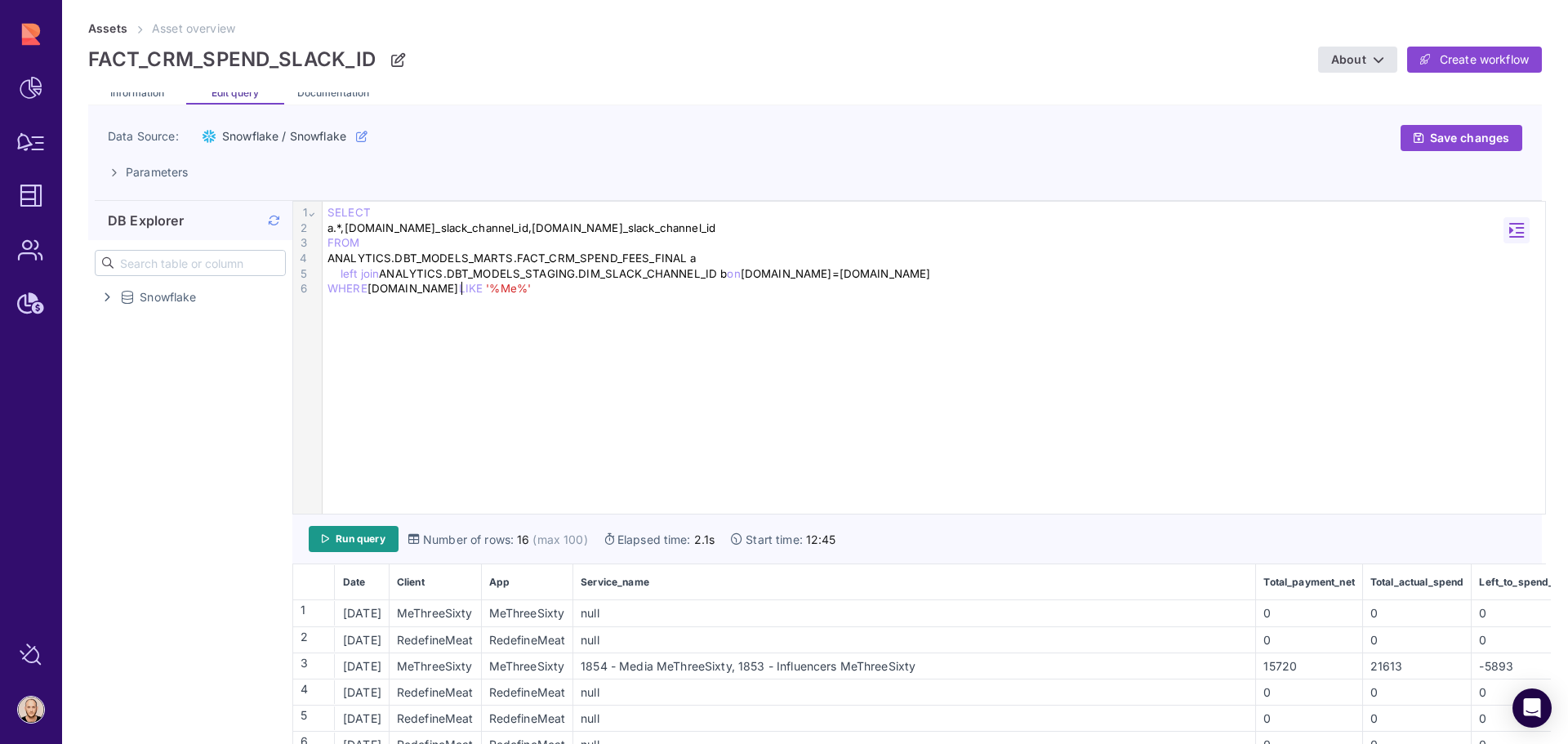
click at [486, 292] on span "'%Me%'" at bounding box center [508, 288] width 45 height 13
click at [345, 542] on span "Run query" at bounding box center [360, 539] width 50 height 13
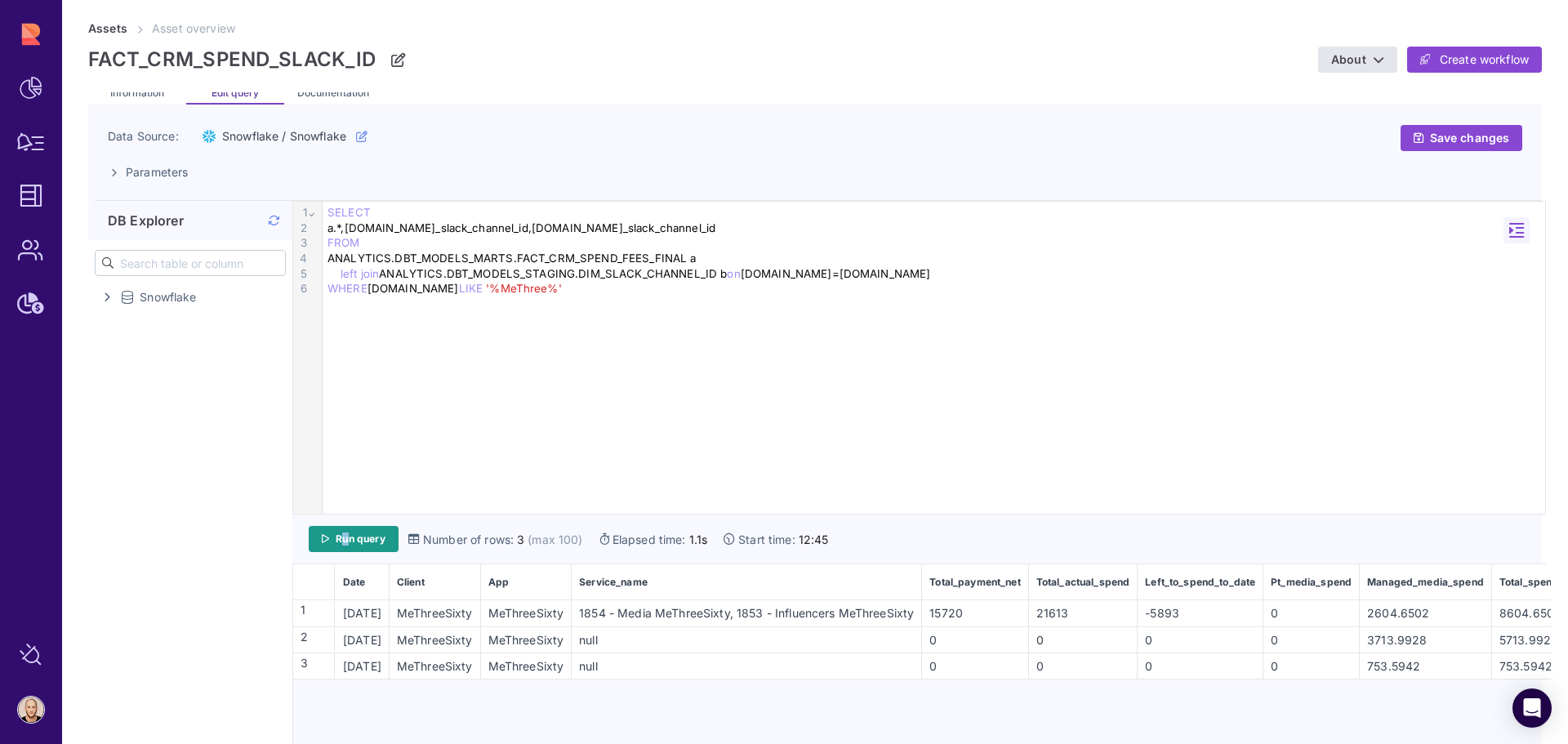
scroll to position [23, 0]
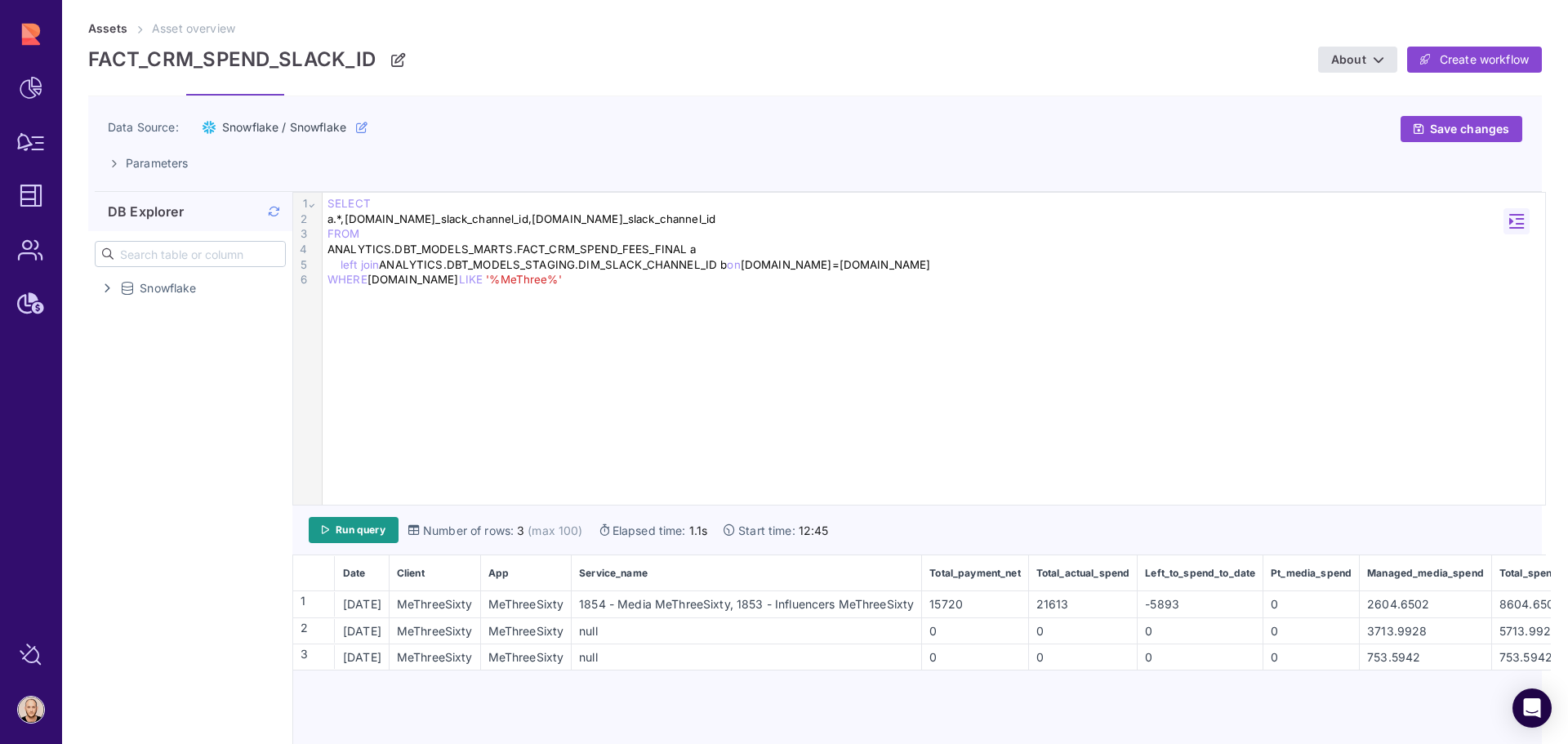
click at [1110, 642] on td "0" at bounding box center [1083, 631] width 109 height 26
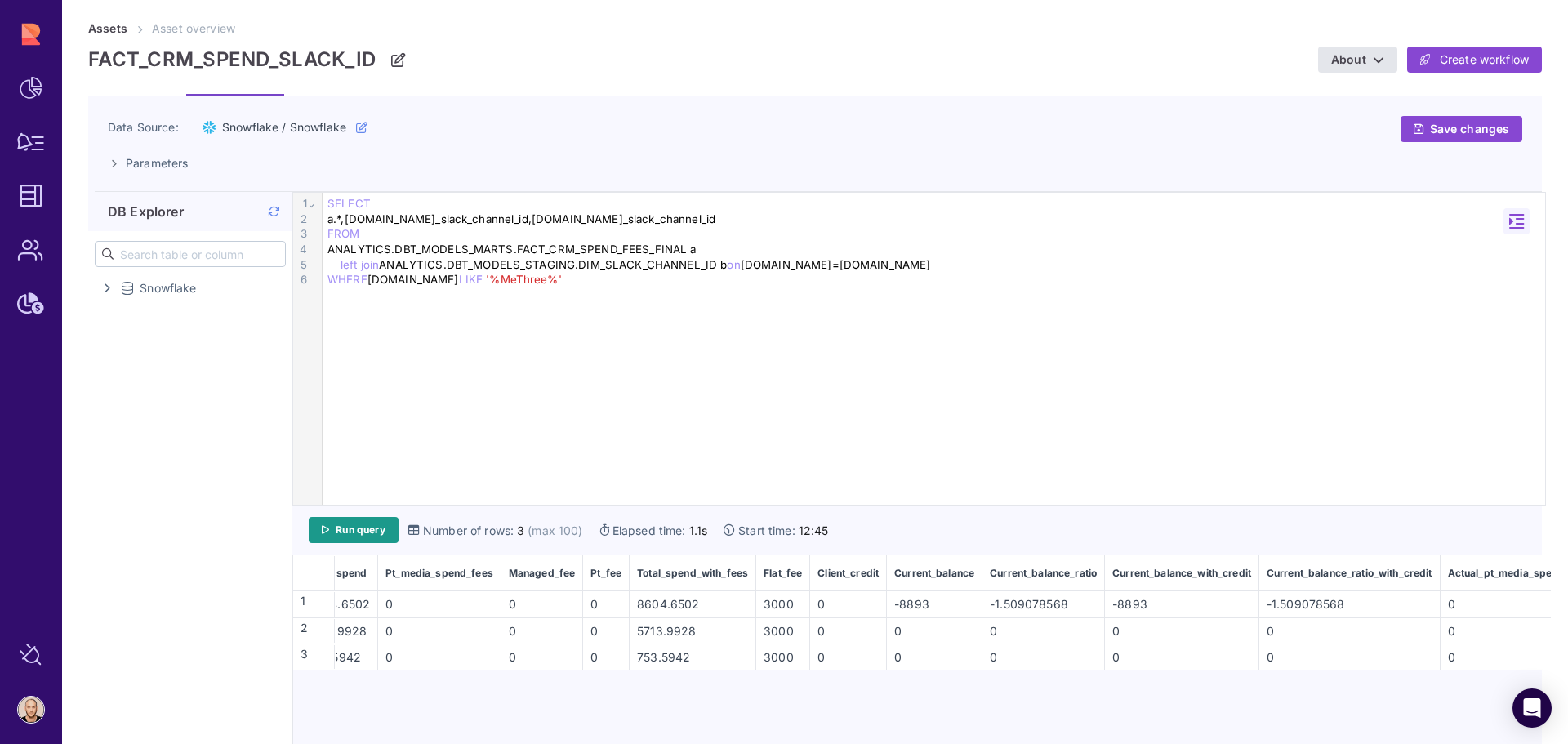
scroll to position [0, 1176]
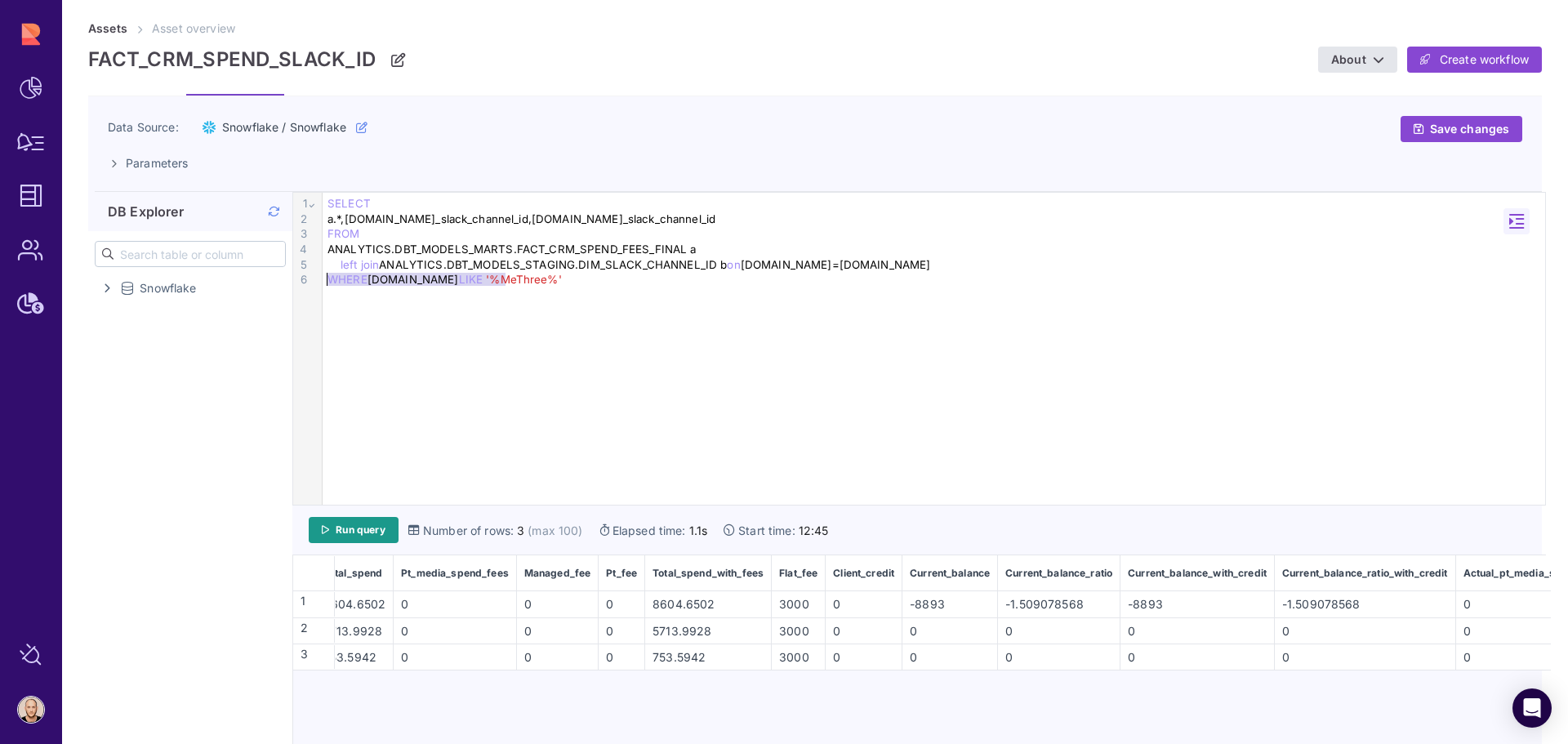
drag, startPoint x: 513, startPoint y: 279, endPoint x: 307, endPoint y: 287, distance: 206.2
click at [307, 287] on div "9 1 2 3 4 5 6 › ⌄ SELECT a.*,b.finance_slack_channel_id,b.media_slack_channel_i…" at bounding box center [919, 349] width 1252 height 312
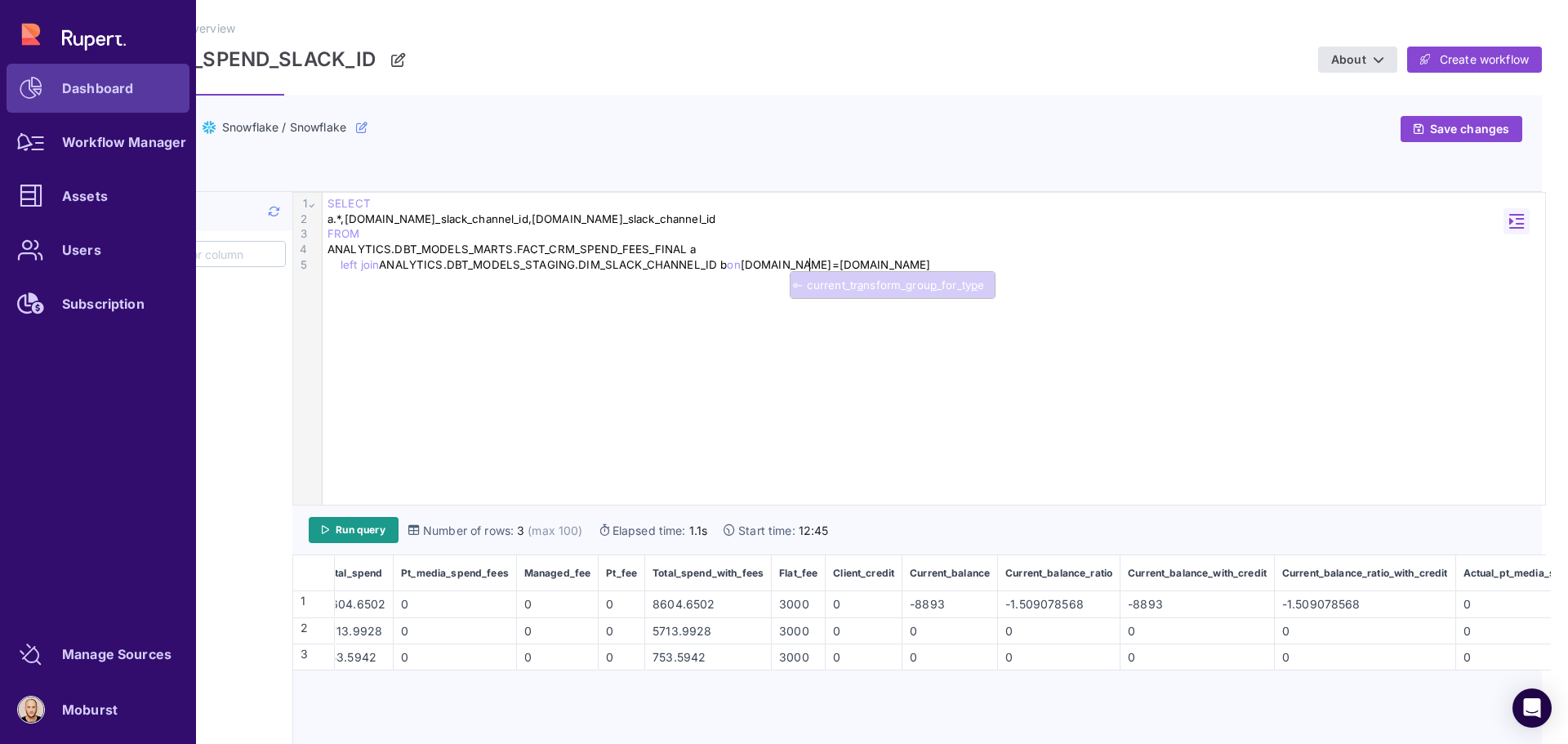
click at [33, 100] on div at bounding box center [31, 89] width 49 height 49
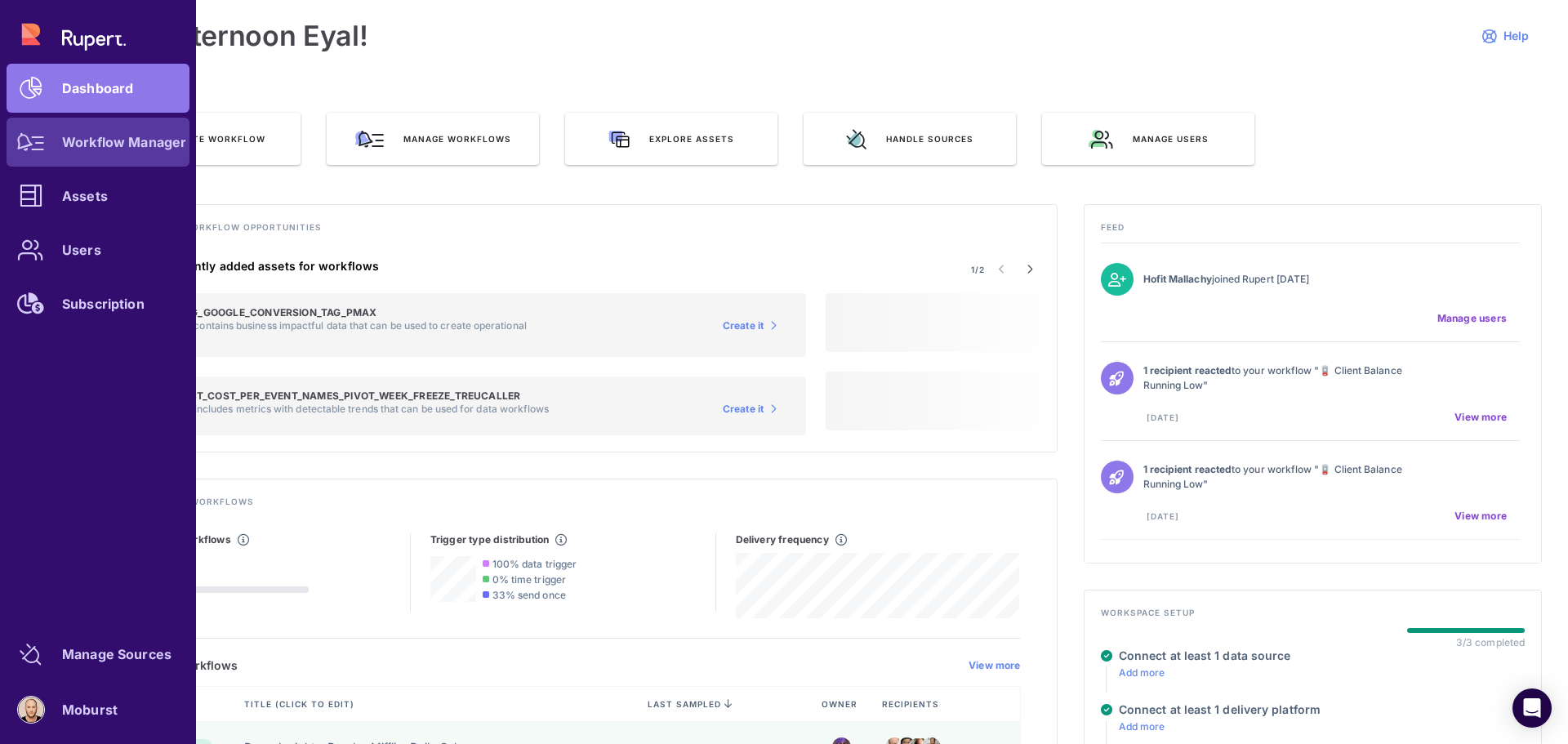
click at [74, 143] on div "Workflow Manager" at bounding box center [124, 142] width 124 height 10
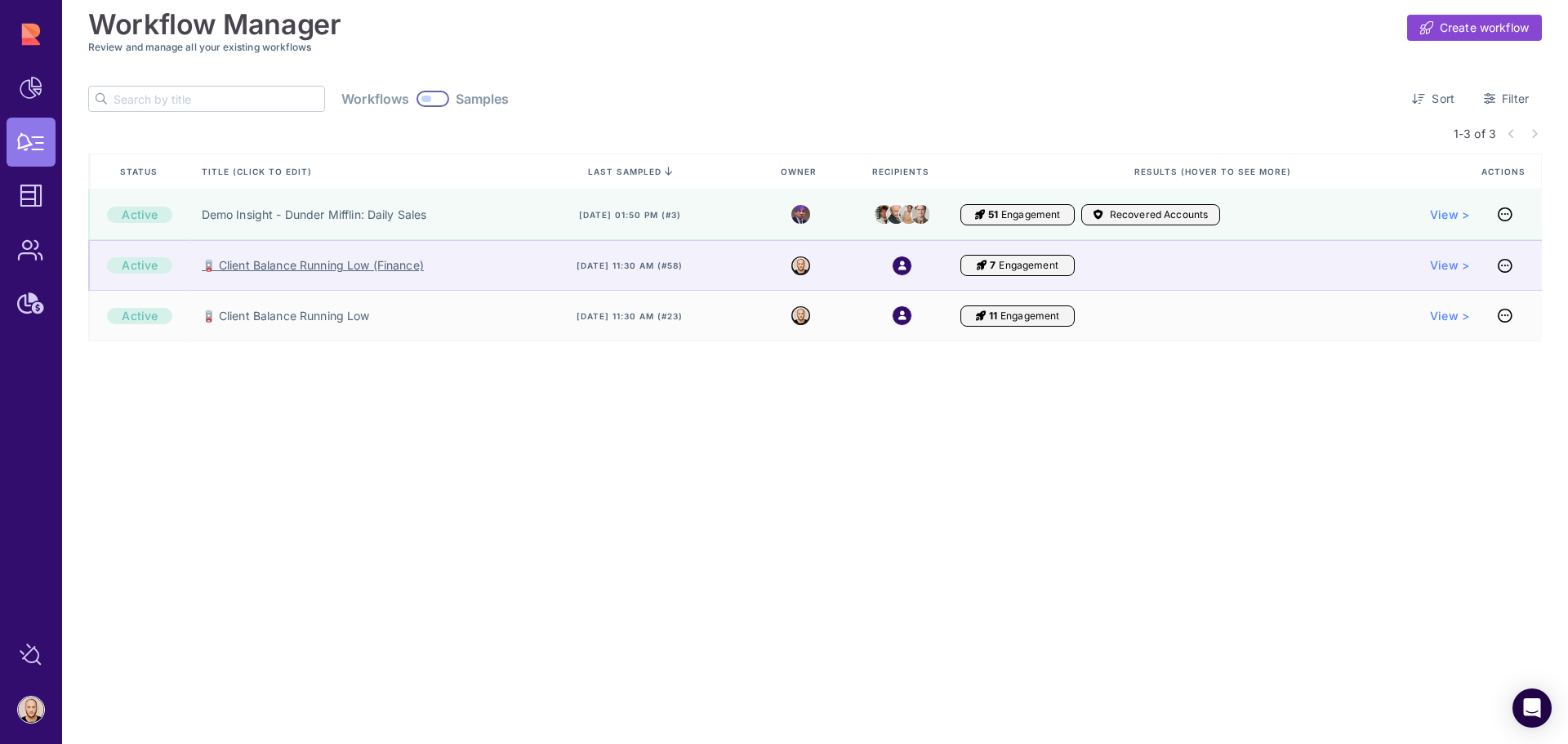
click at [387, 269] on link "🪫 Client Balance Running Low (Finance)" at bounding box center [313, 266] width 222 height 17
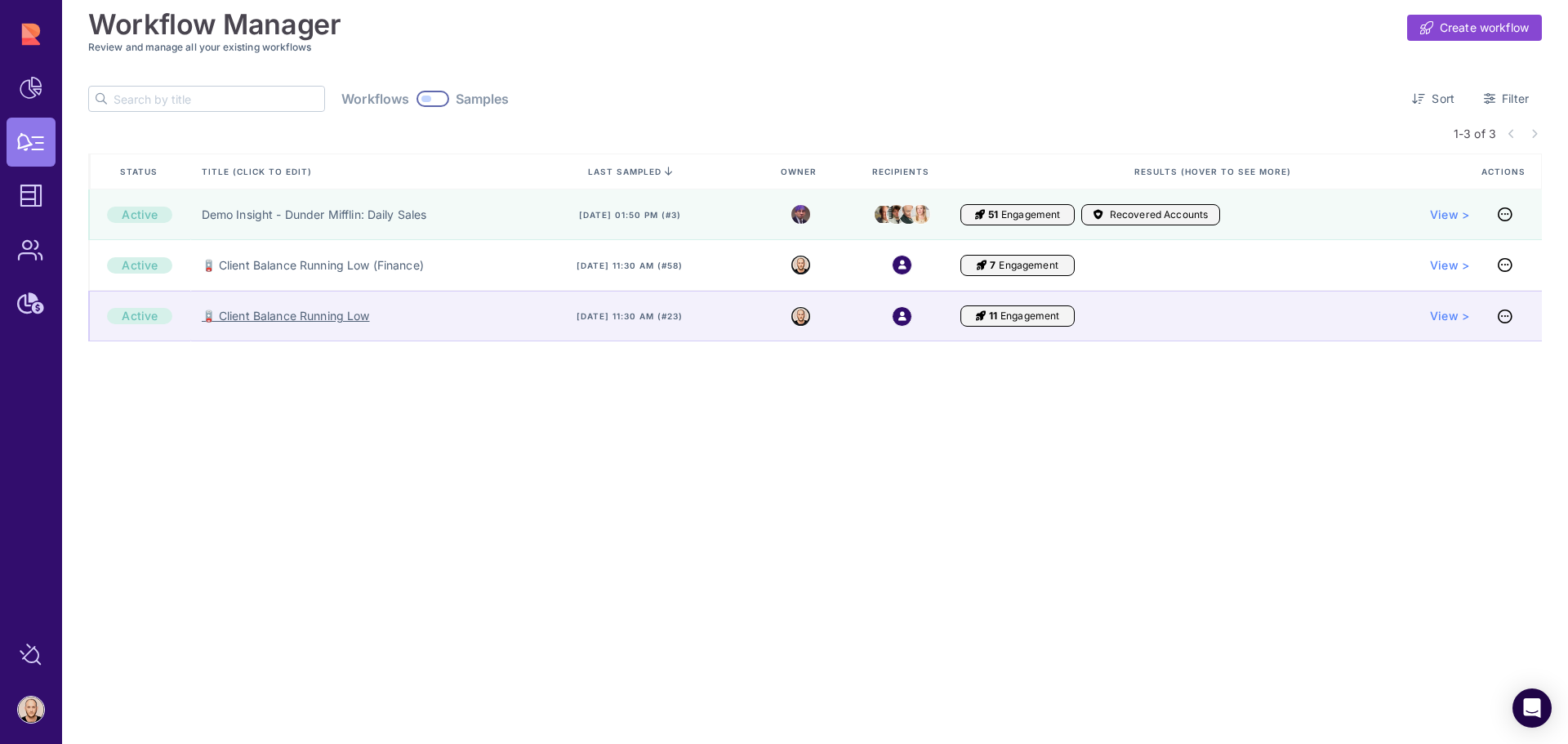
click at [356, 310] on link "🪫 Client Balance Running Low" at bounding box center [286, 315] width 168 height 17
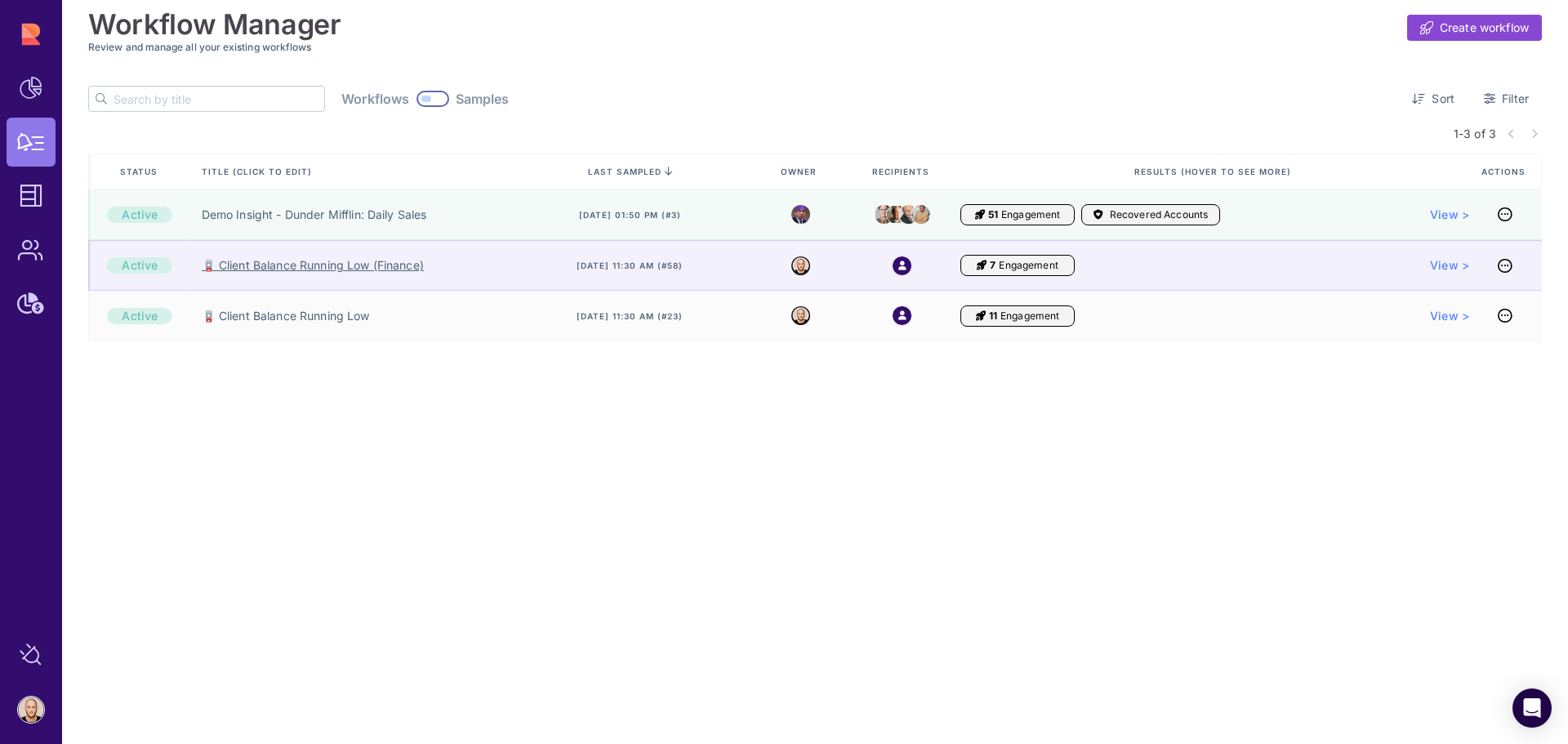
click at [337, 270] on link "🪫 Client Balance Running Low (Finance)" at bounding box center [313, 266] width 222 height 17
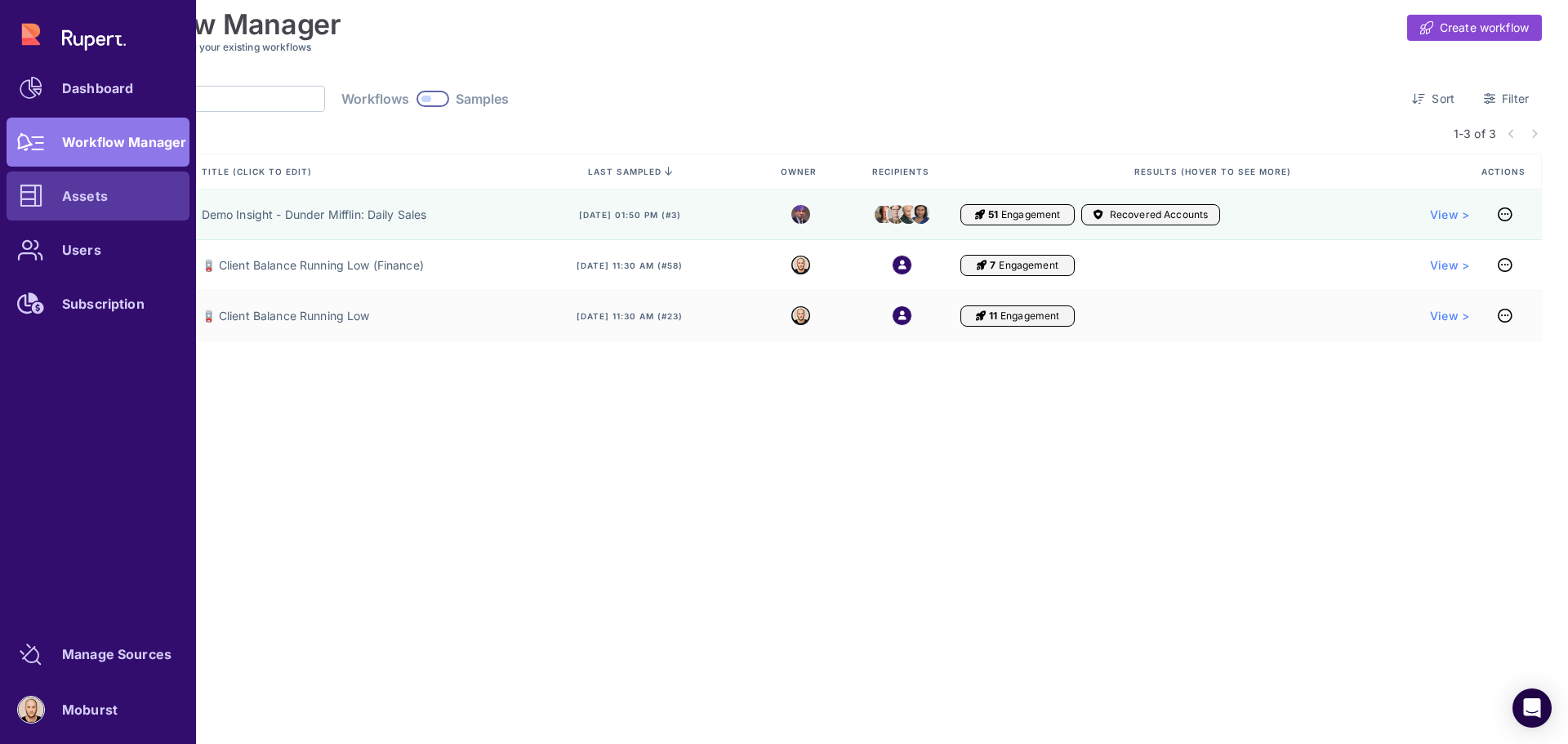
click at [60, 199] on link "Assets" at bounding box center [97, 196] width 183 height 49
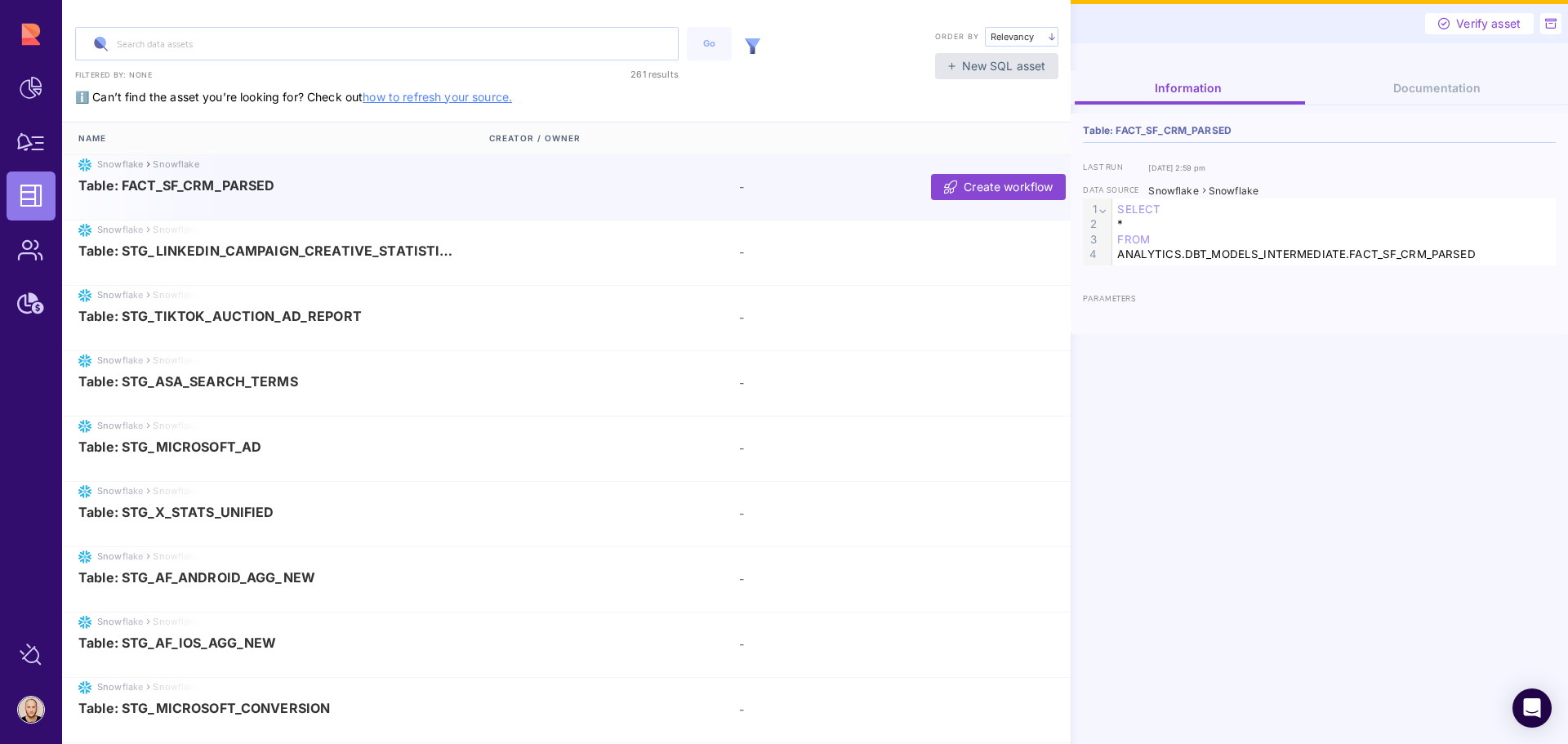
click at [757, 37] on div at bounding box center [752, 44] width 32 height 34
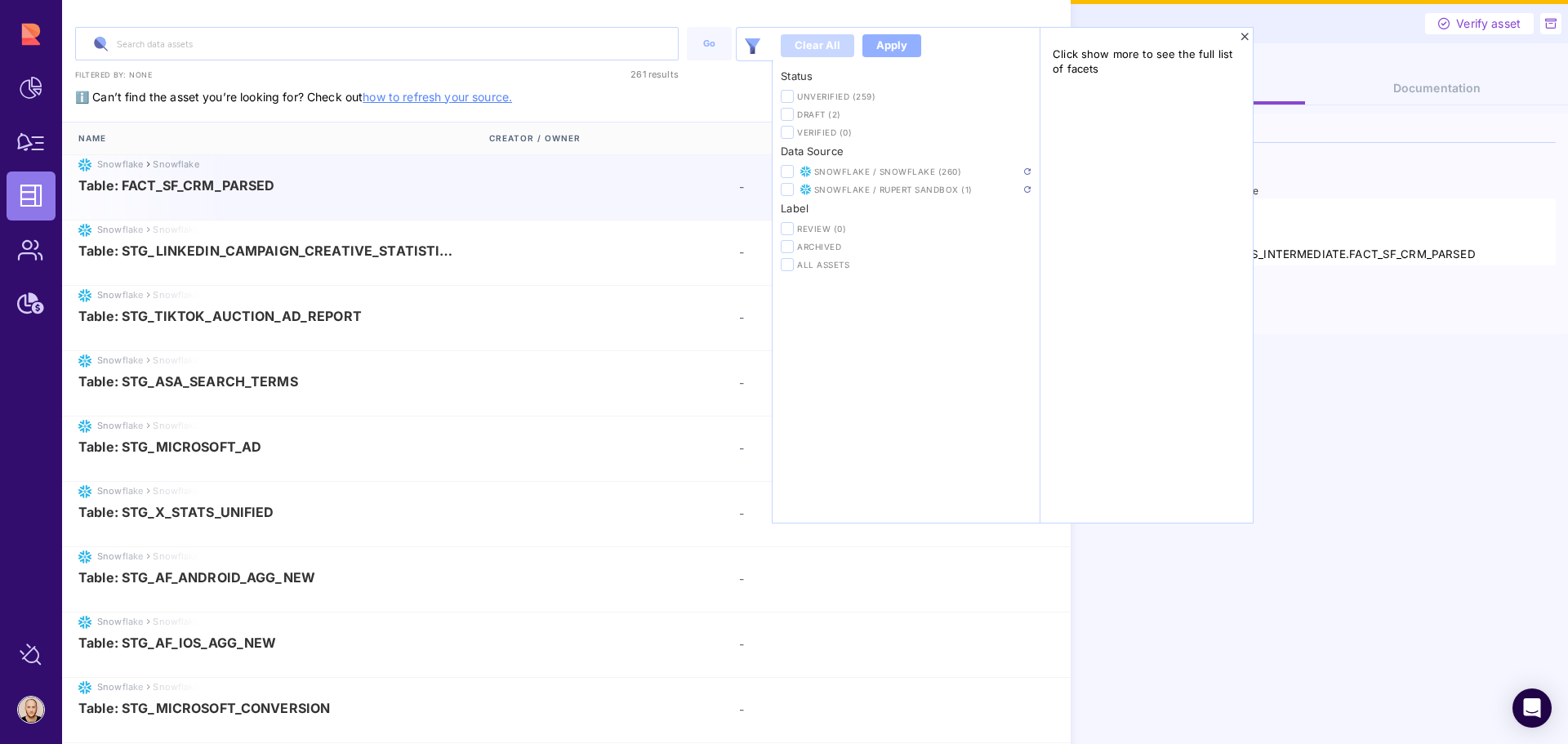
click at [794, 169] on div "Snowflake / Snowflake (260)" at bounding box center [906, 171] width 251 height 13
drag, startPoint x: 788, startPoint y: 174, endPoint x: 811, endPoint y: 180, distance: 23.8
click at [788, 173] on icon at bounding box center [787, 172] width 8 height 9
click at [0, 0] on input "checkbox" at bounding box center [0, 0] width 0 height 0
click at [1029, 170] on img at bounding box center [1027, 171] width 6 height 6
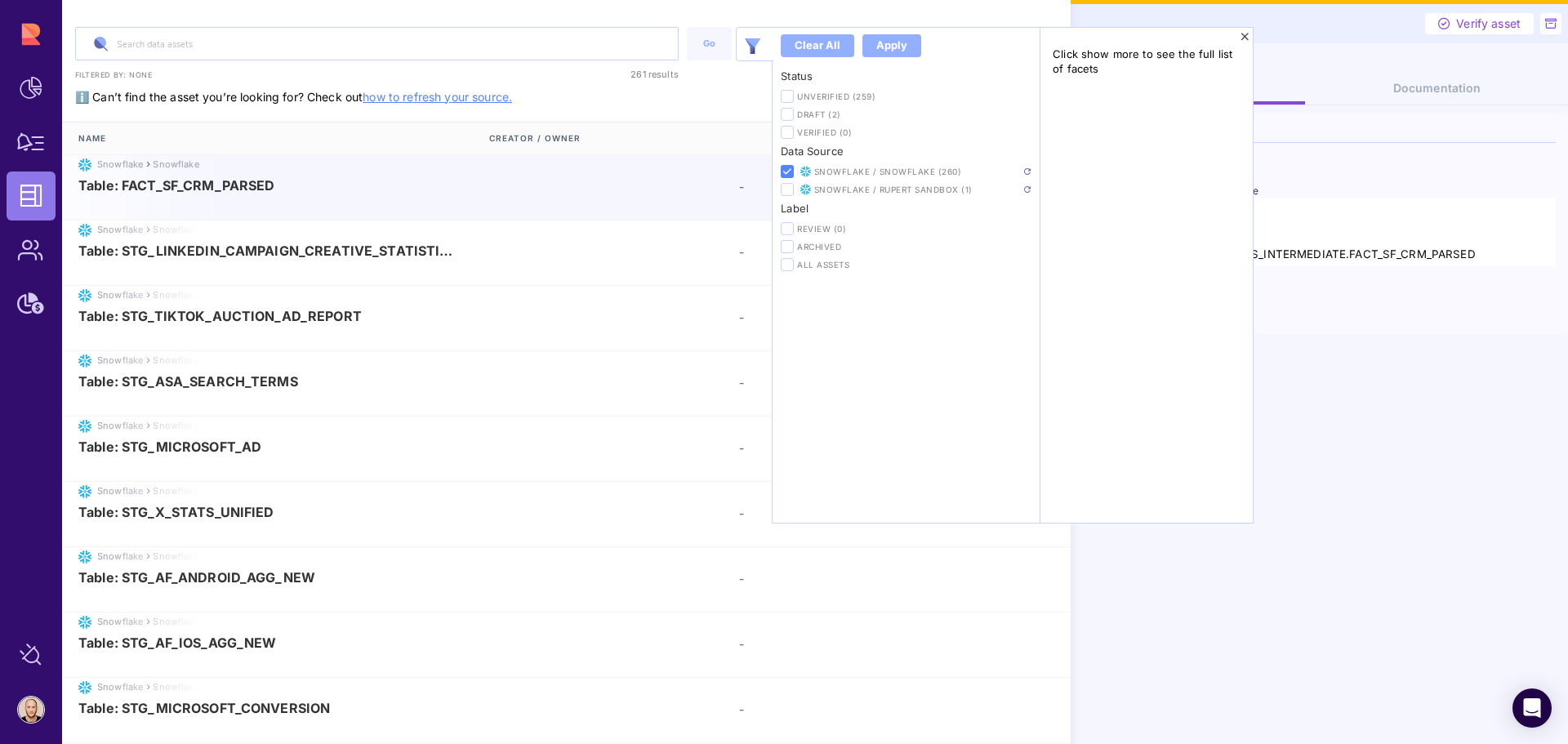
drag, startPoint x: 1246, startPoint y: 32, endPoint x: 1172, endPoint y: 49, distance: 75.9
click at [1247, 34] on icon at bounding box center [1245, 36] width 9 height 11
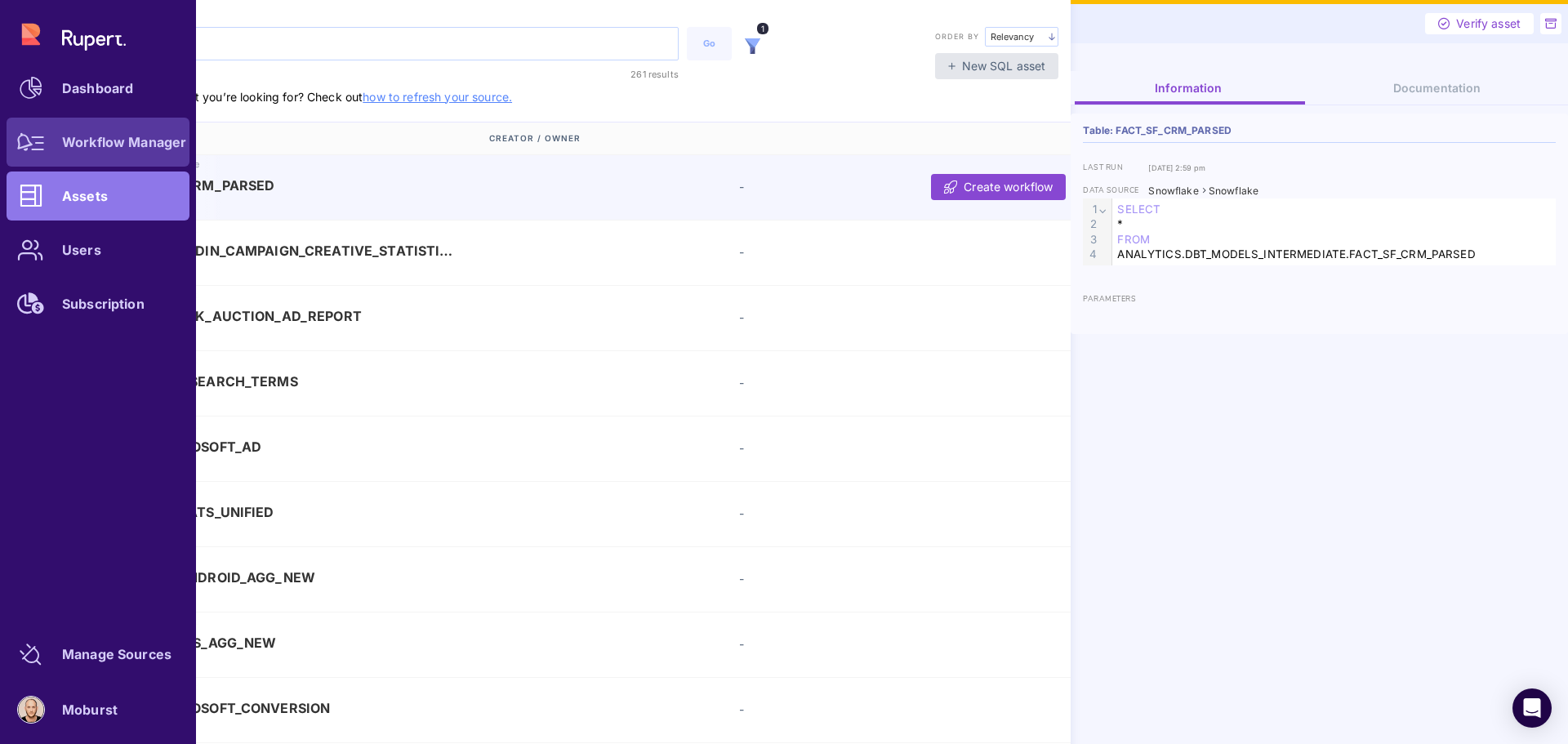
click at [114, 147] on div "Workflow Manager" at bounding box center [124, 142] width 124 height 10
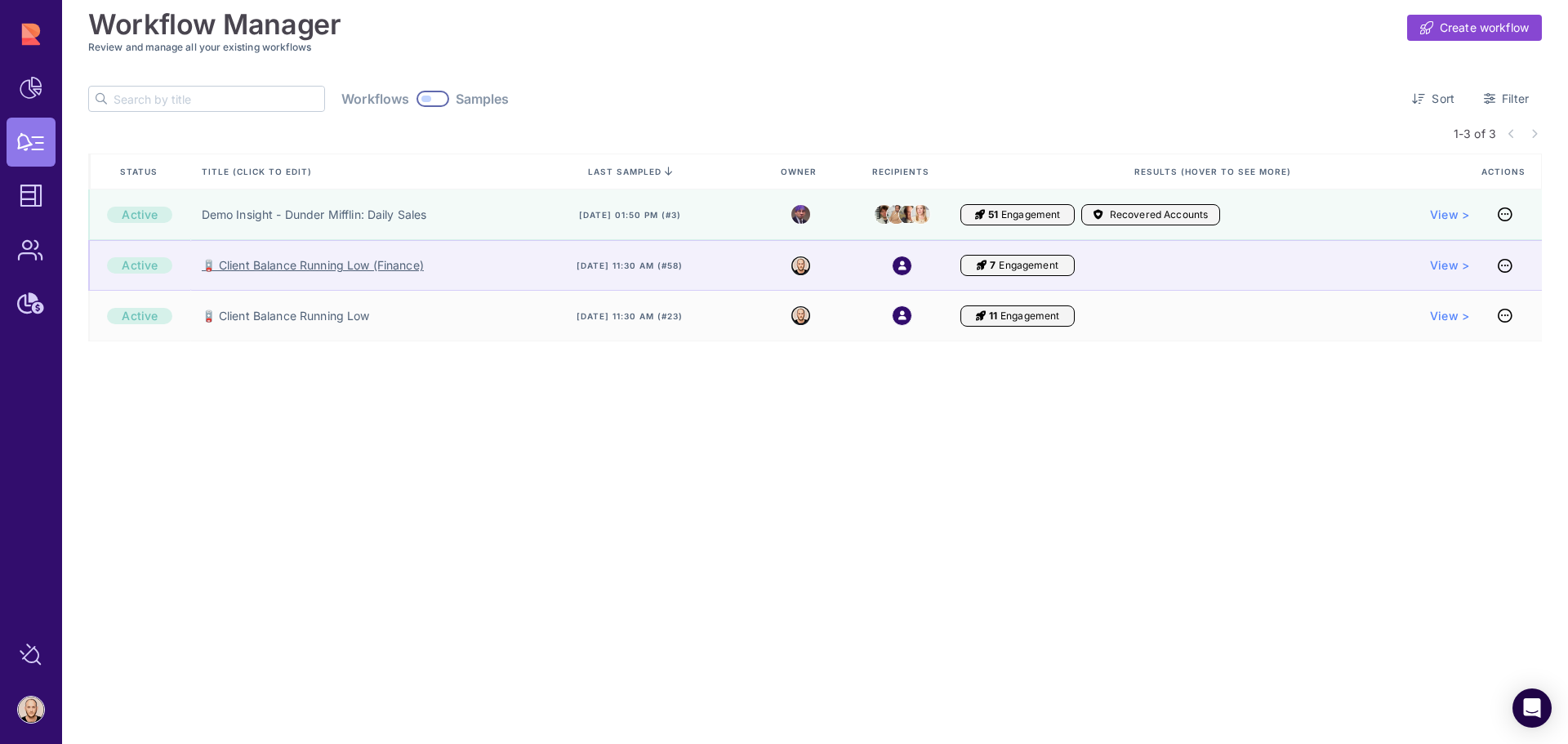
click at [337, 266] on link "🪫 Client Balance Running Low (Finance)" at bounding box center [313, 266] width 222 height 17
click at [330, 266] on link "🪫 Client Balance Running Low (Finance)" at bounding box center [313, 266] width 222 height 17
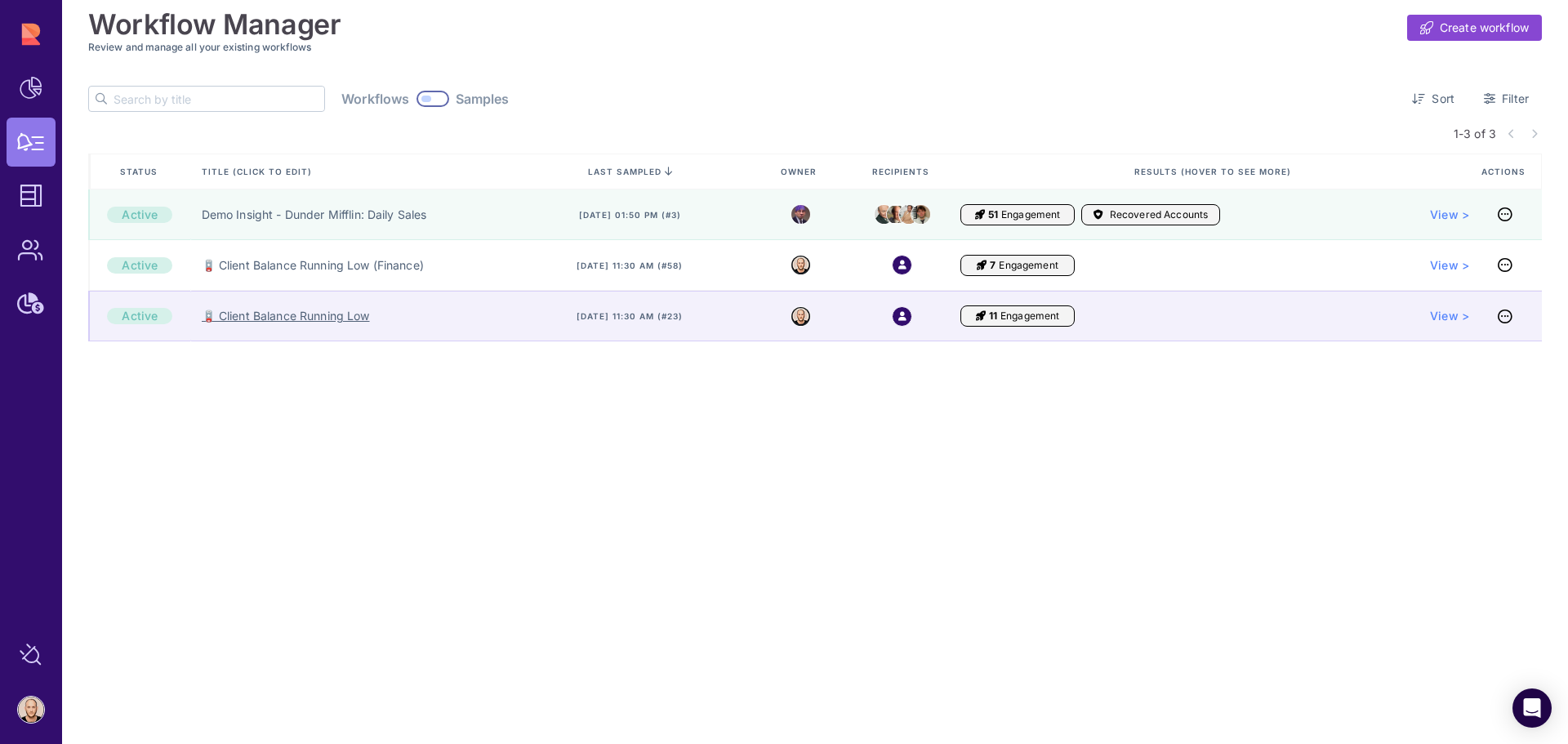
click at [331, 316] on link "🪫 Client Balance Running Low" at bounding box center [286, 315] width 168 height 17
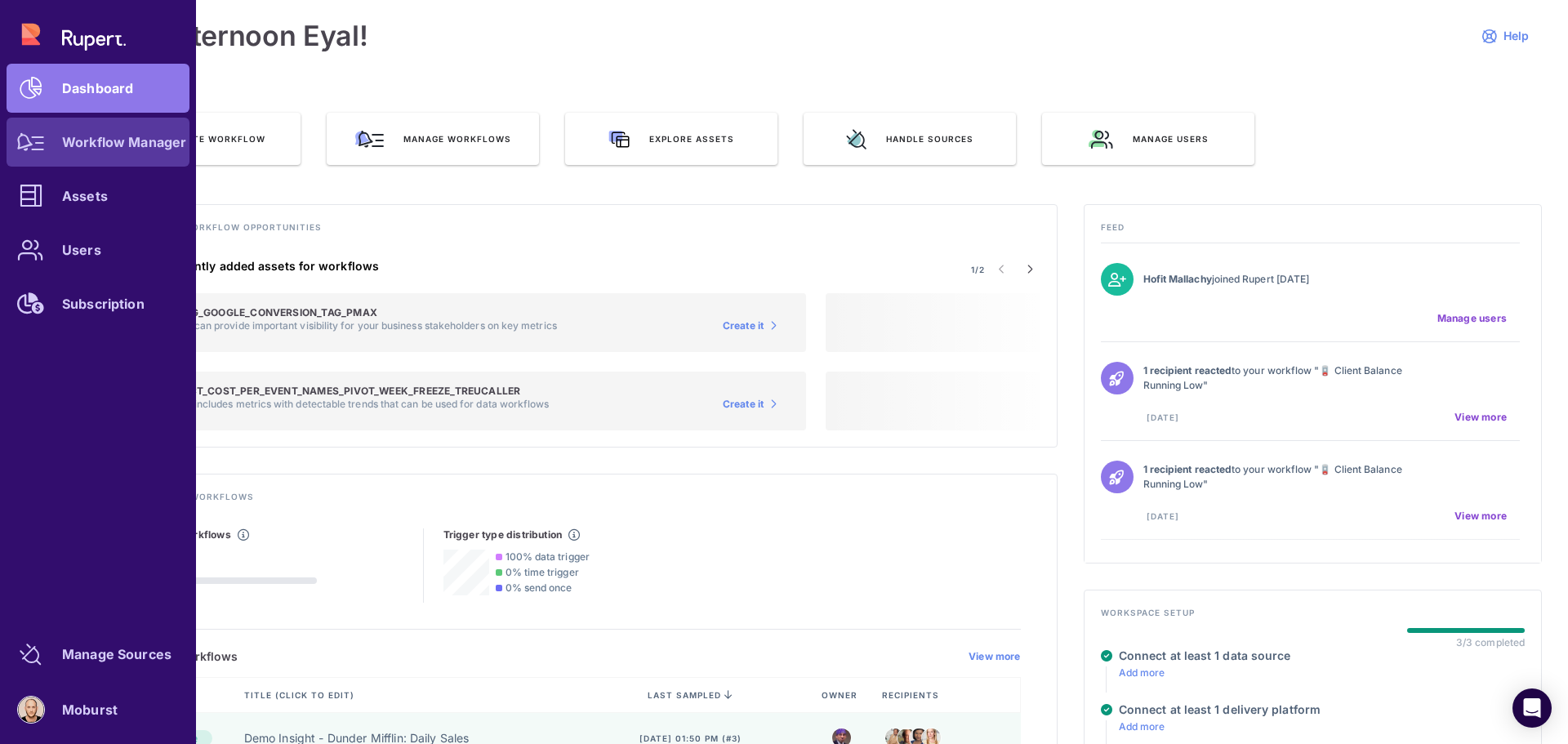
click at [71, 151] on link "Workflow Manager" at bounding box center [97, 142] width 183 height 49
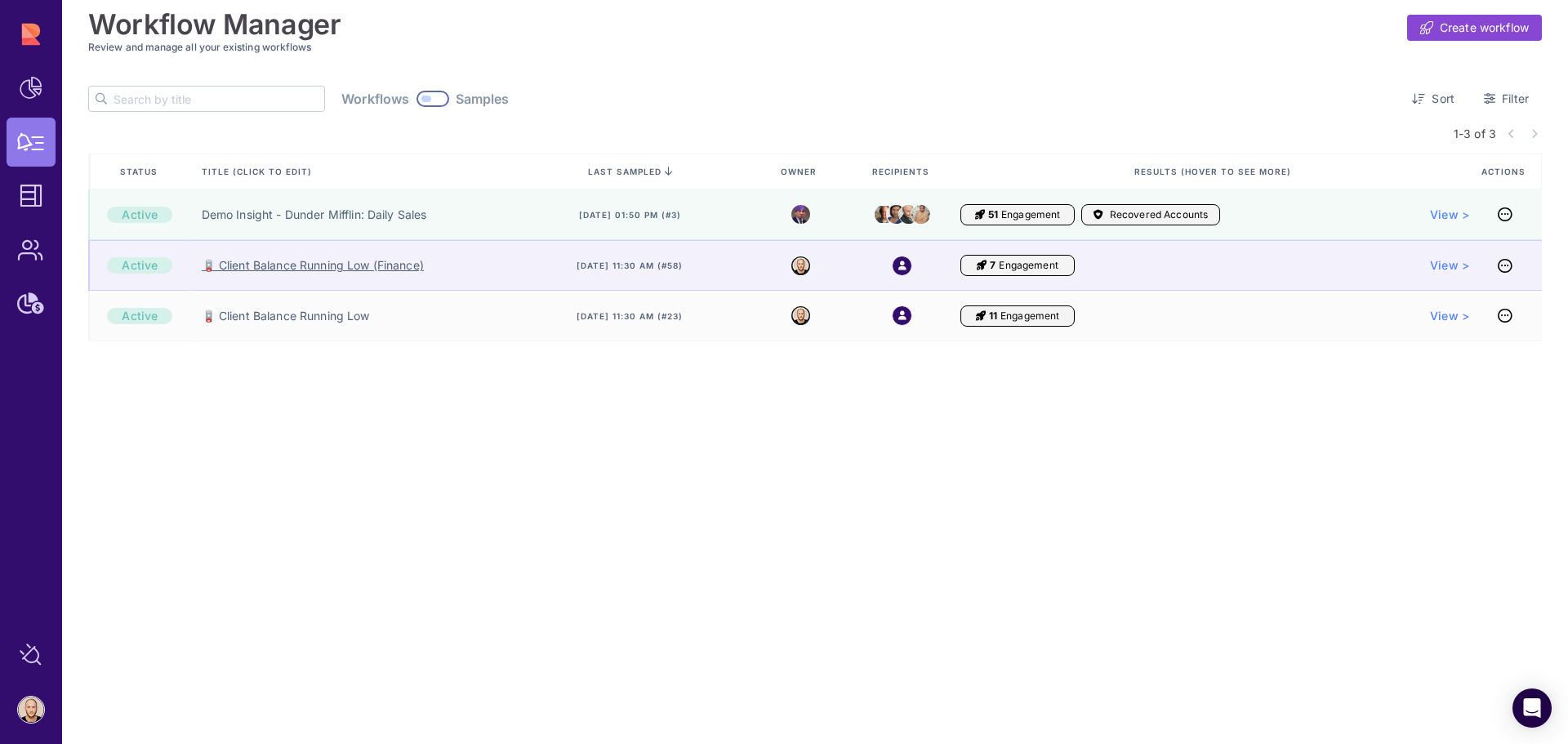
click at [271, 264] on link "🪫 Client Balance Running Low (Finance)" at bounding box center [313, 266] width 222 height 17
